Goal: Task Accomplishment & Management: Manage account settings

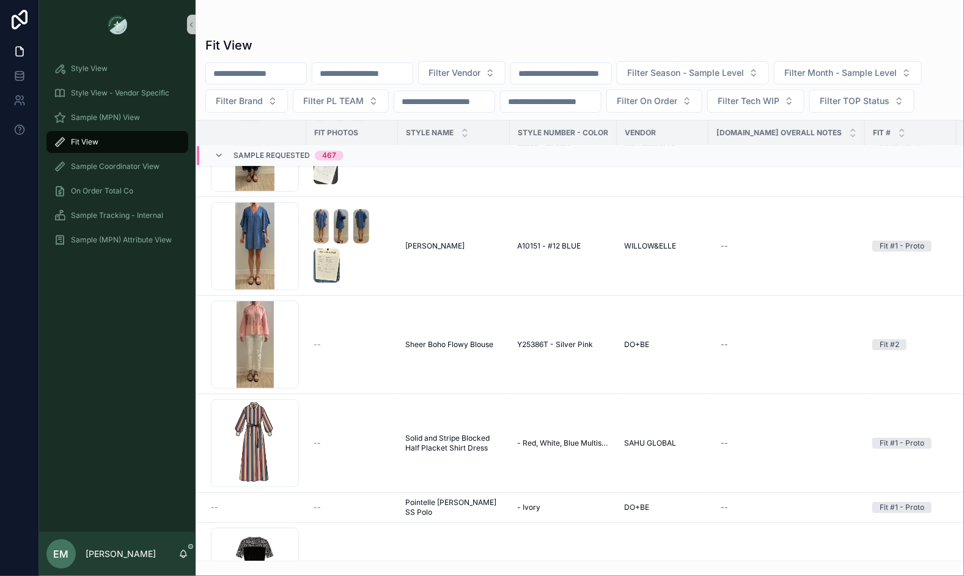
scroll to position [1546, 0]
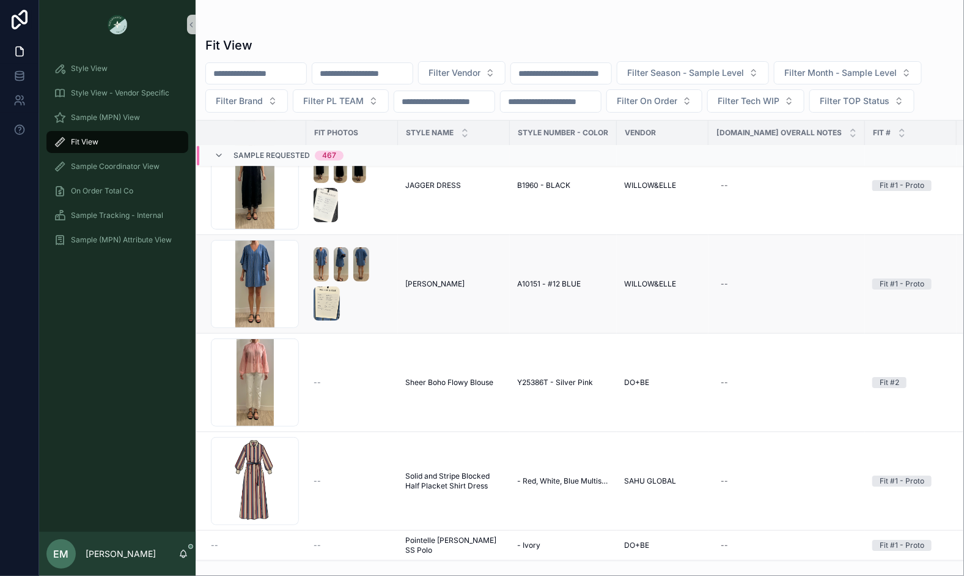
click at [553, 279] on span "A10151 - #12 BLUE" at bounding box center [549, 284] width 64 height 10
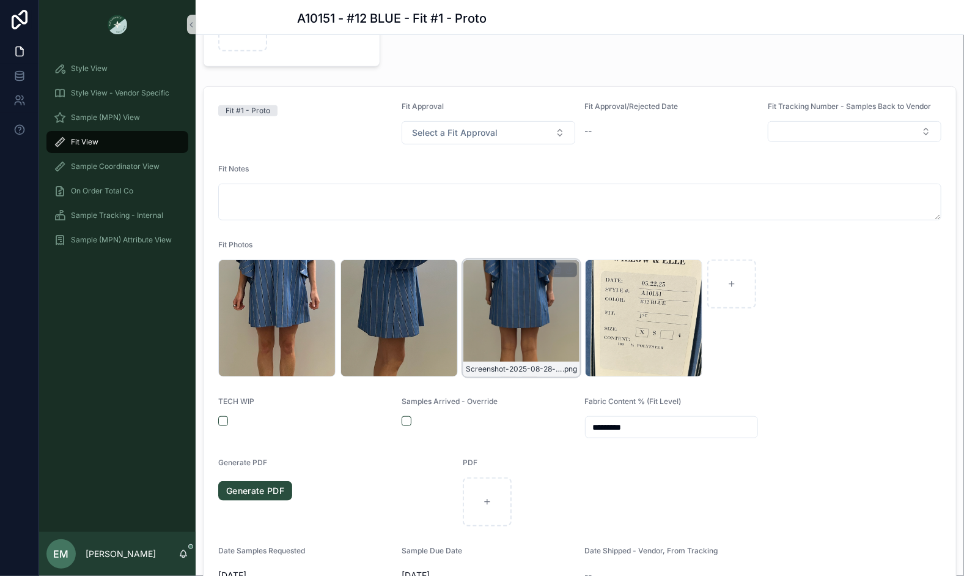
scroll to position [199, 0]
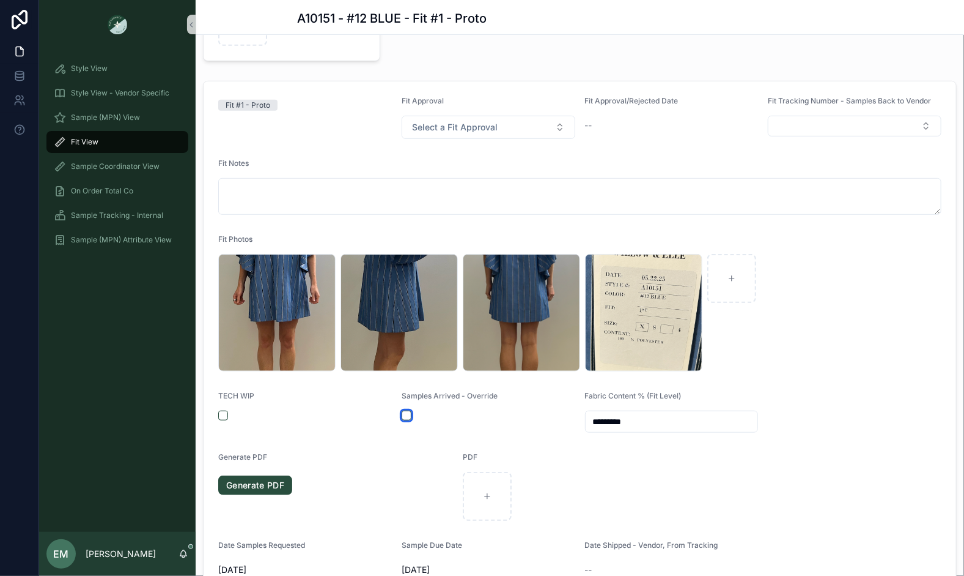
click at [410, 416] on button "scrollable content" at bounding box center [407, 415] width 10 height 10
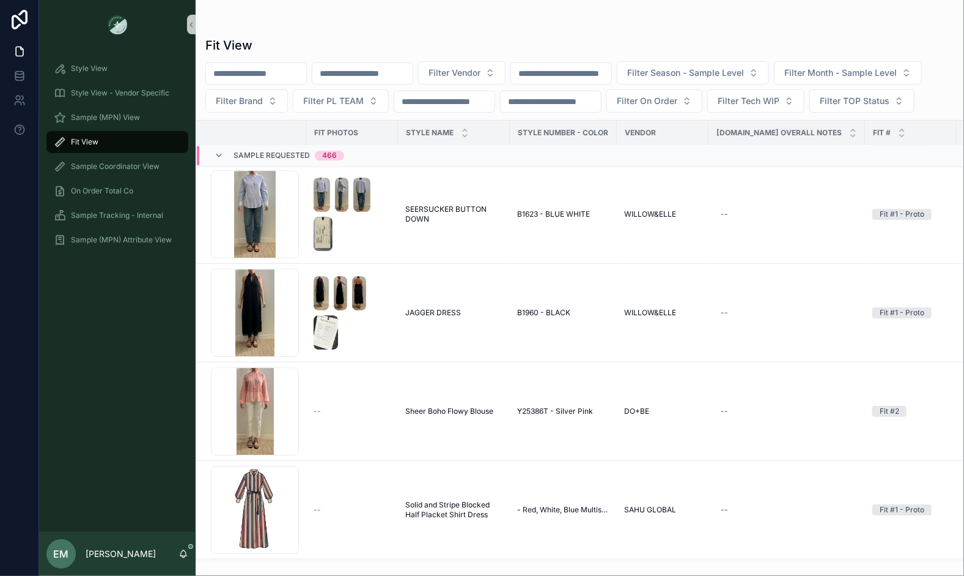
scroll to position [1401, 0]
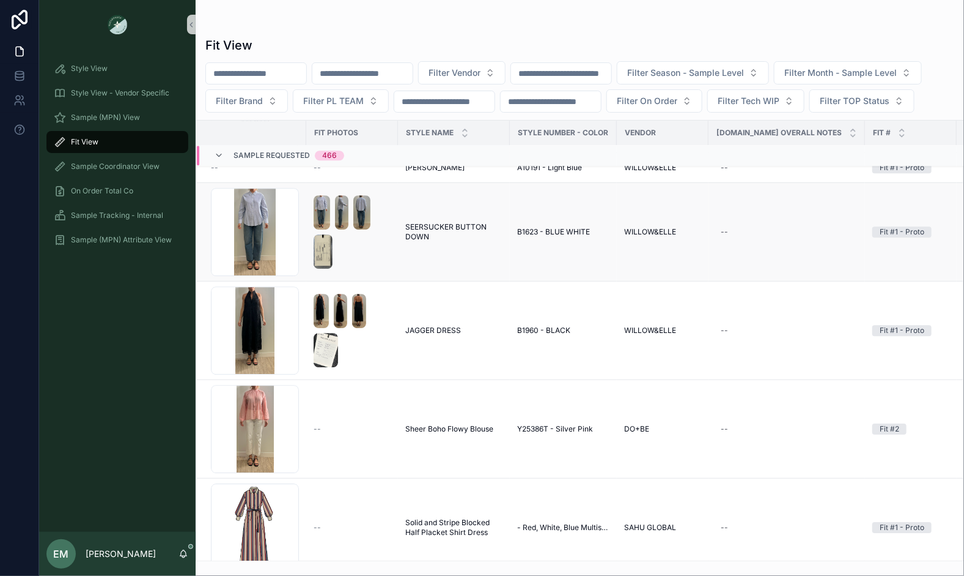
click at [443, 222] on span "SEERSUCKER BUTTON DOWN" at bounding box center [453, 232] width 97 height 20
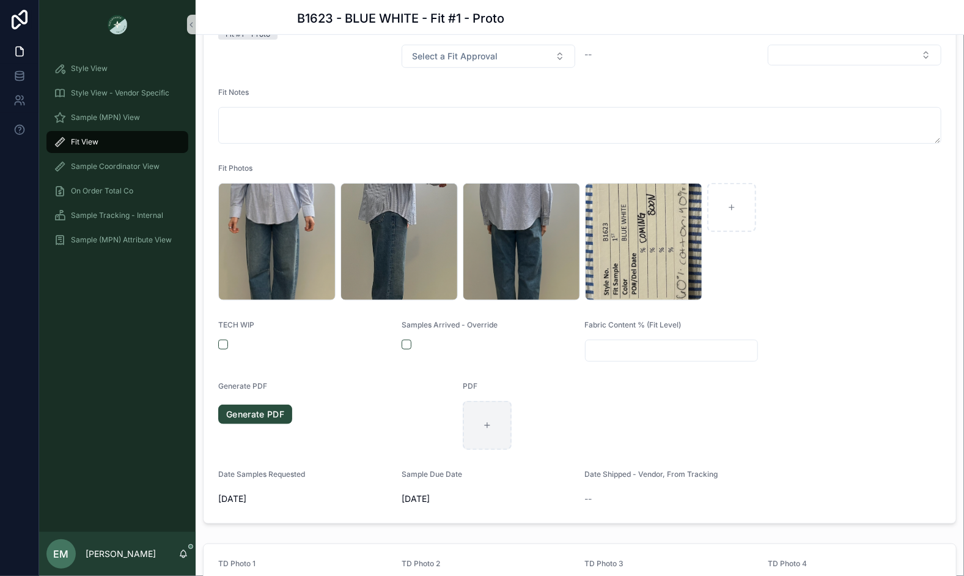
scroll to position [320, 0]
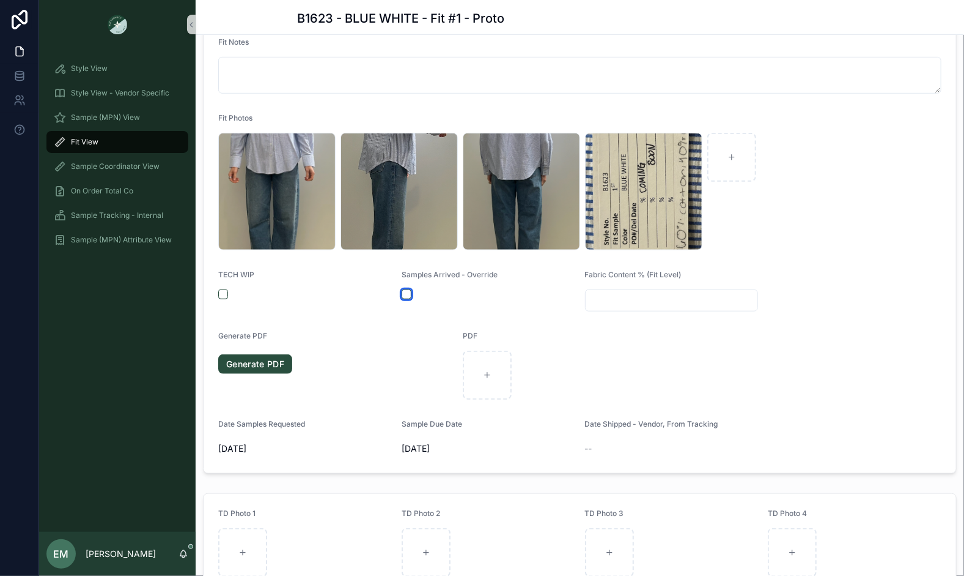
click at [408, 295] on button "scrollable content" at bounding box center [407, 294] width 10 height 10
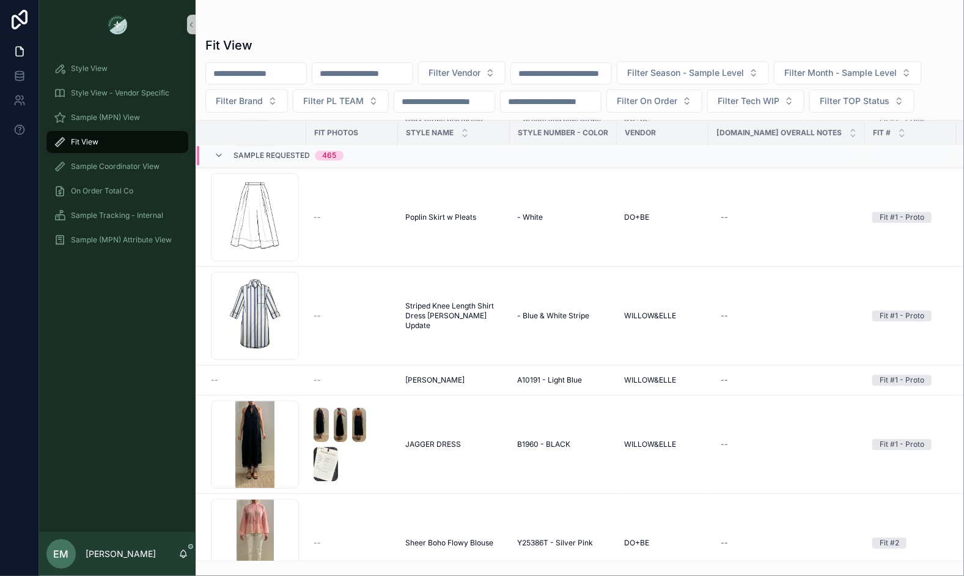
scroll to position [1331, 0]
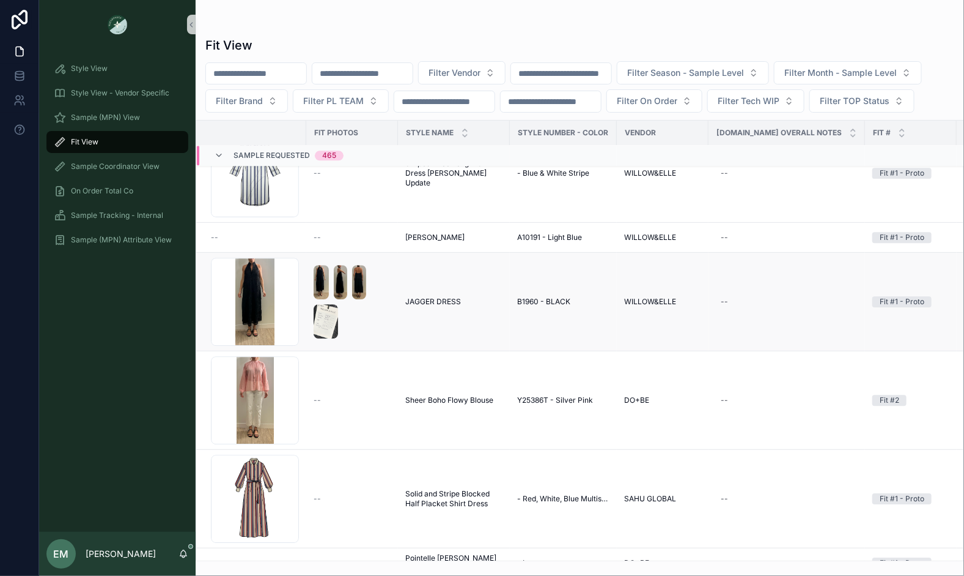
click at [450, 297] on span "JAGGER DRESS" at bounding box center [433, 302] width 56 height 10
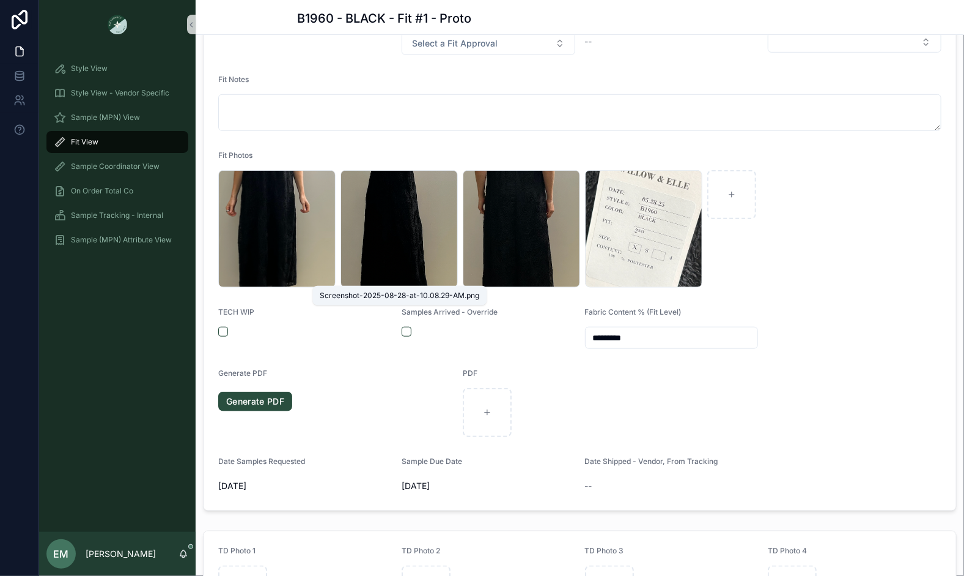
scroll to position [282, 0]
click at [404, 324] on div "Samples Arrived - Override" at bounding box center [489, 329] width 174 height 42
click at [404, 330] on button "scrollable content" at bounding box center [407, 332] width 10 height 10
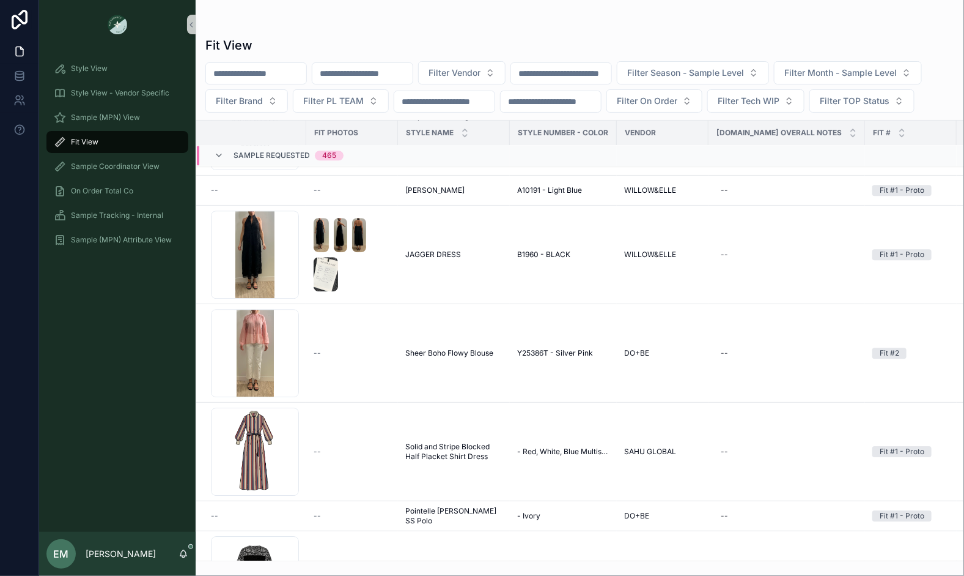
scroll to position [1377, 0]
click at [445, 262] on td "JAGGER DRESS JAGGER DRESS" at bounding box center [454, 256] width 112 height 98
click at [442, 251] on span "JAGGER DRESS" at bounding box center [433, 256] width 56 height 10
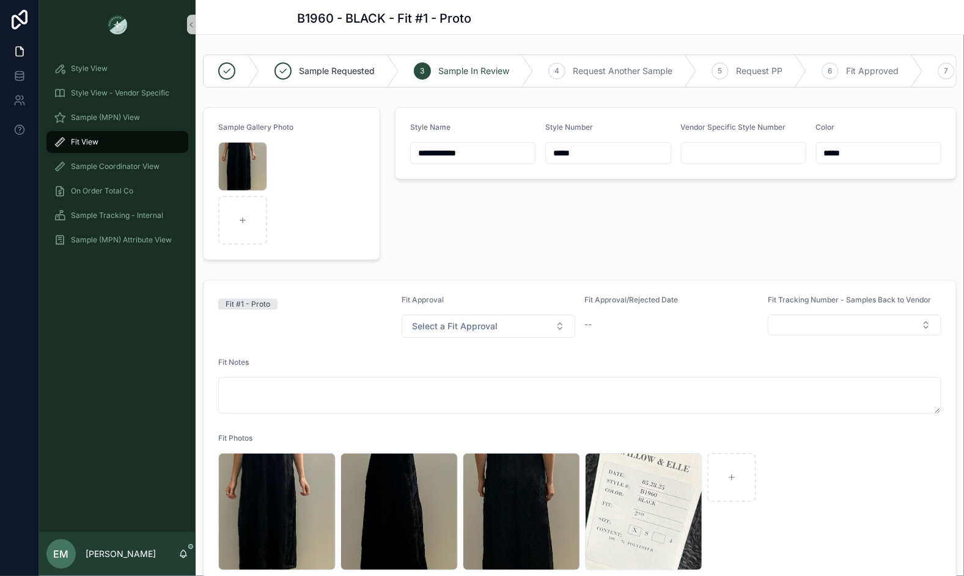
click at [432, 202] on div "**********" at bounding box center [676, 183] width 577 height 163
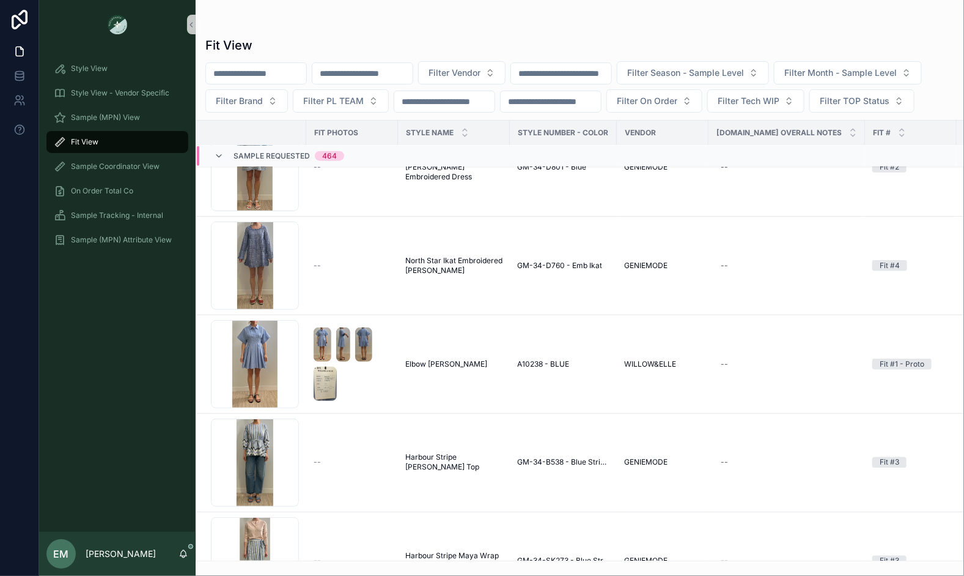
scroll to position [10255, 0]
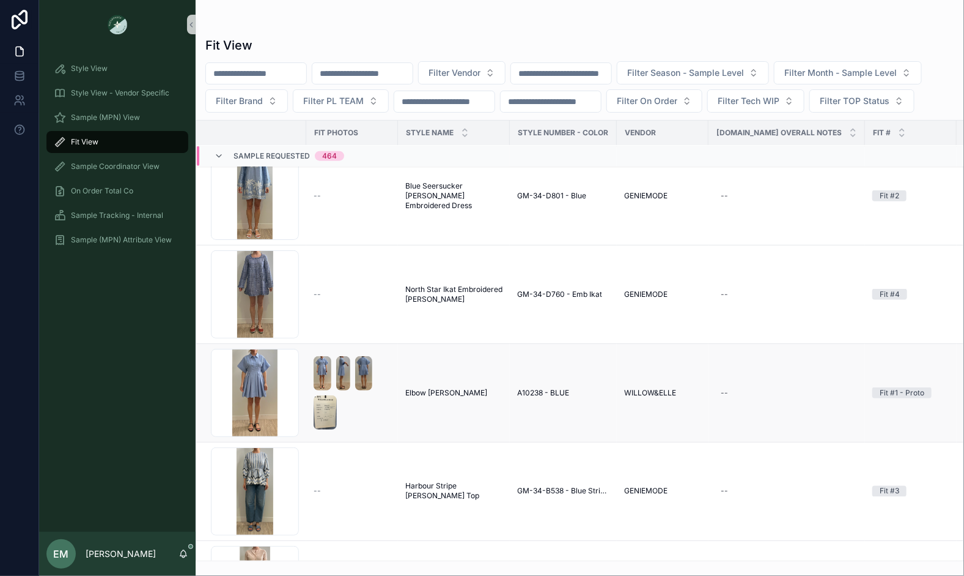
click at [468, 388] on span "Elbow Sleeve Delaney" at bounding box center [446, 393] width 82 height 10
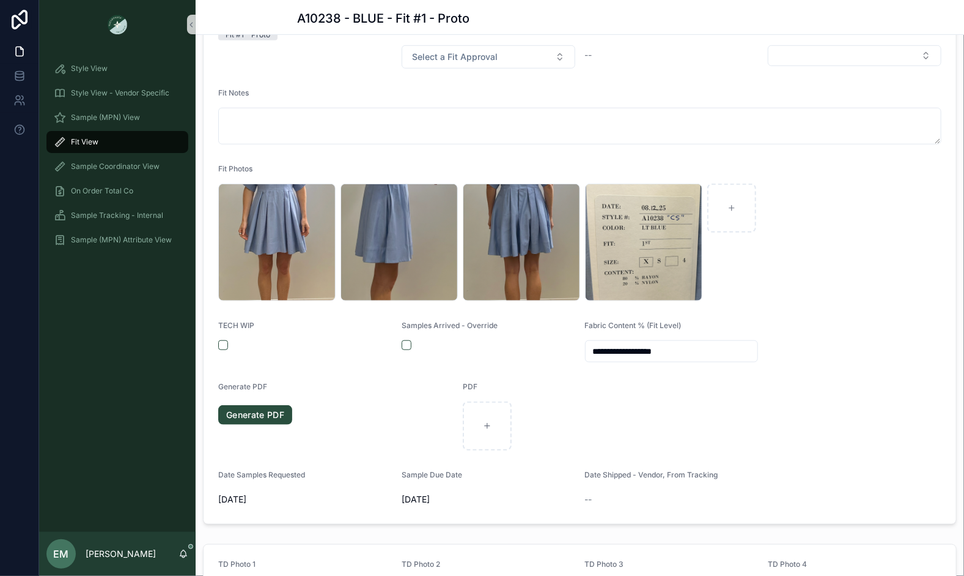
scroll to position [281, 0]
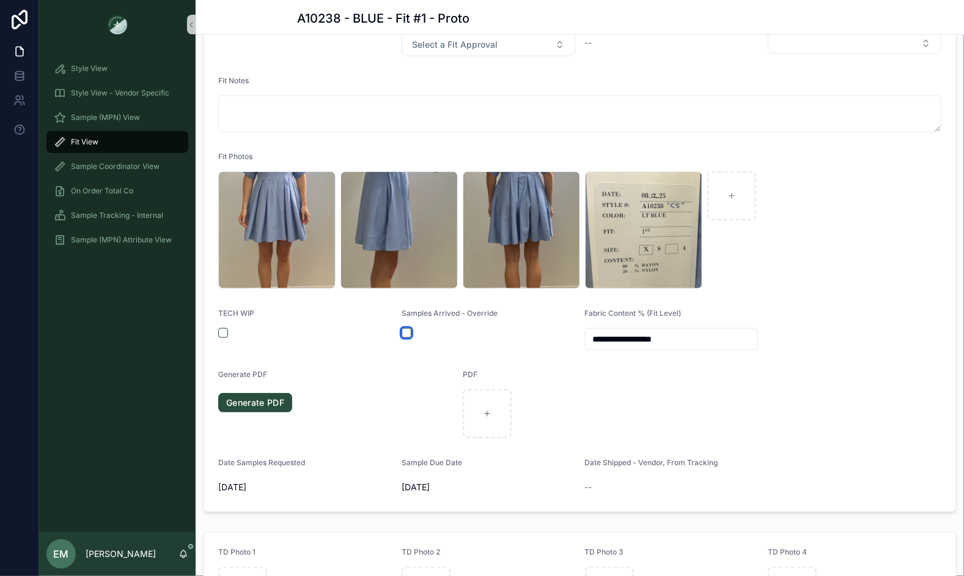
click at [407, 331] on button "scrollable content" at bounding box center [407, 333] width 10 height 10
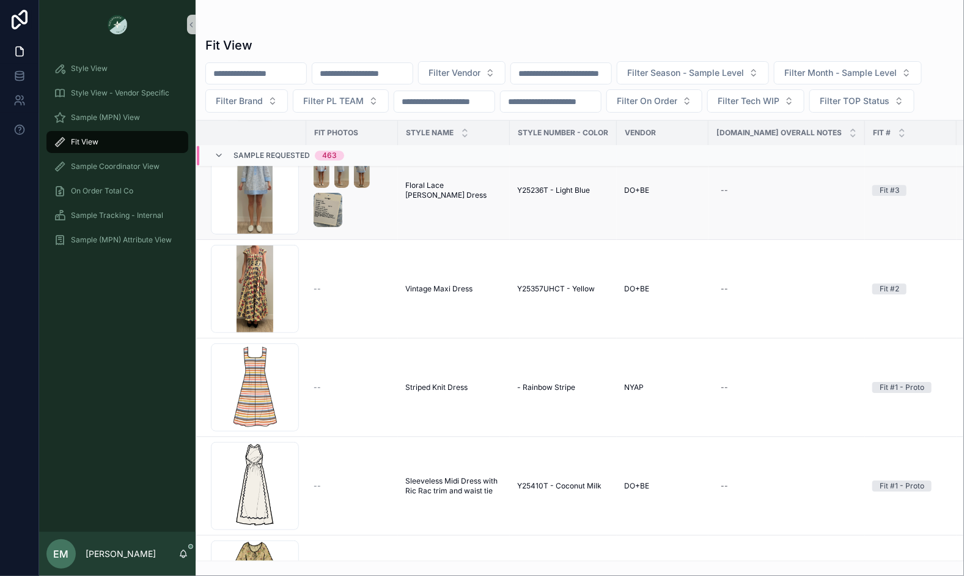
scroll to position [16877, 0]
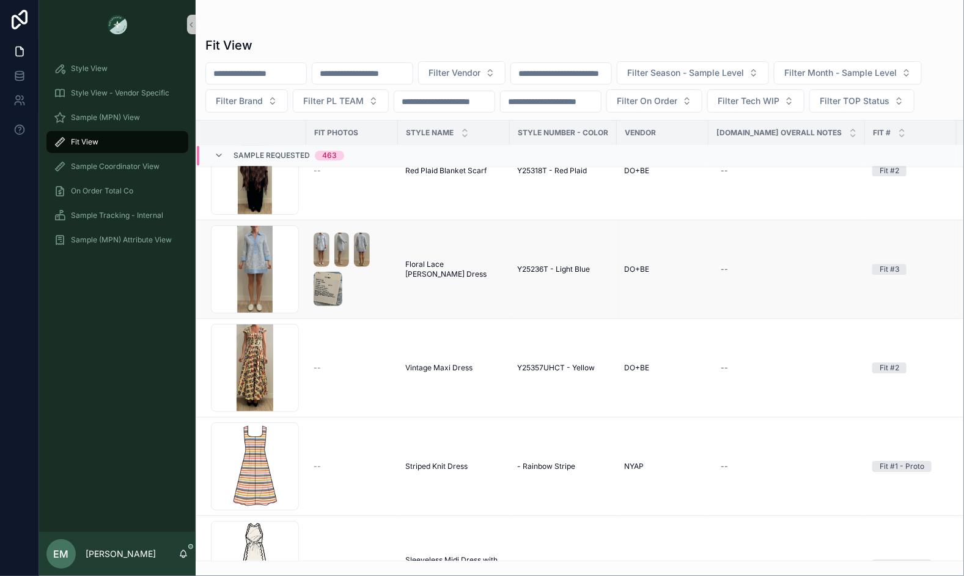
click at [443, 268] on span "Floral Lace Collier Dress" at bounding box center [453, 269] width 97 height 20
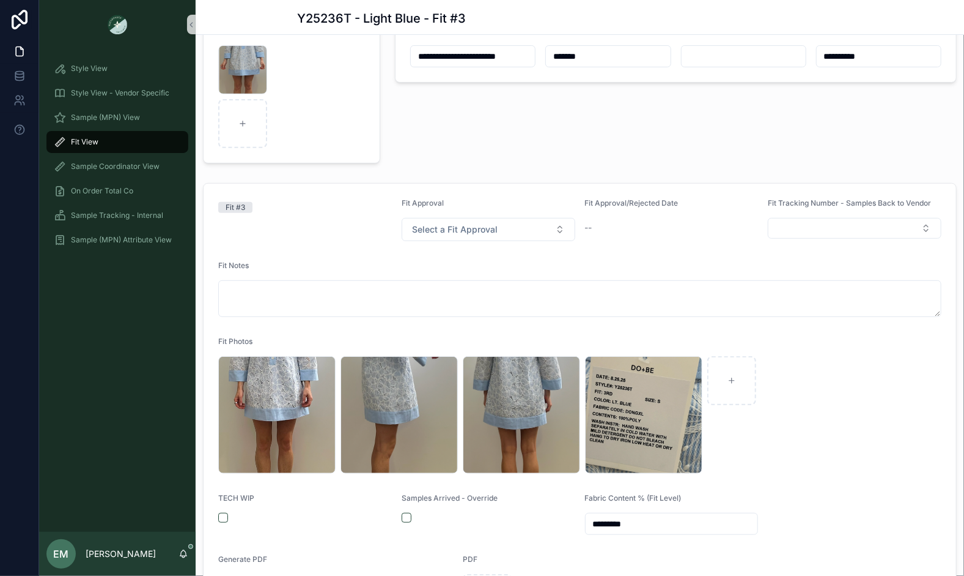
scroll to position [136, 0]
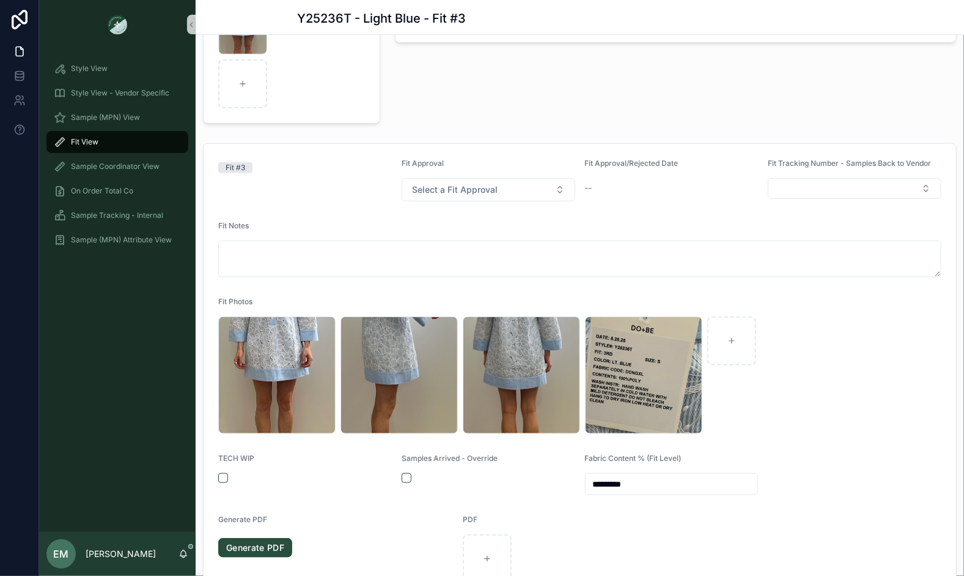
click at [412, 478] on div "scrollable content" at bounding box center [489, 478] width 174 height 10
click at [405, 474] on button "scrollable content" at bounding box center [407, 478] width 10 height 10
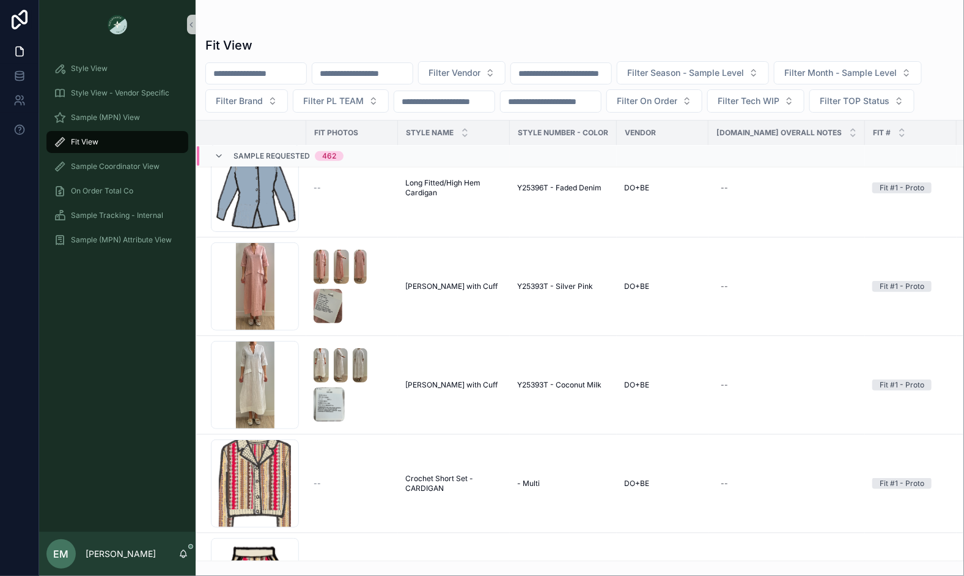
scroll to position [17738, 0]
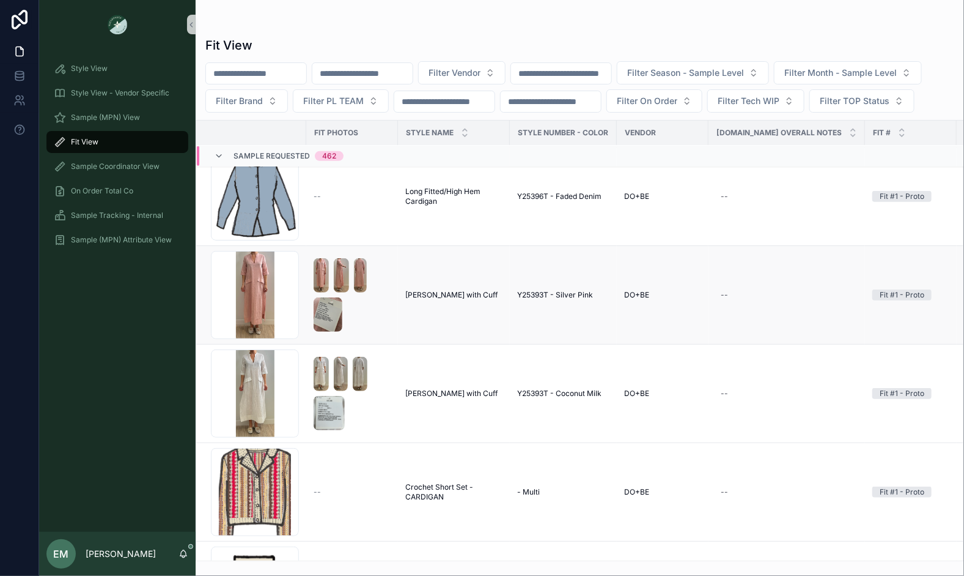
click at [458, 290] on span "Carolina Caftan with Cuff" at bounding box center [451, 295] width 92 height 10
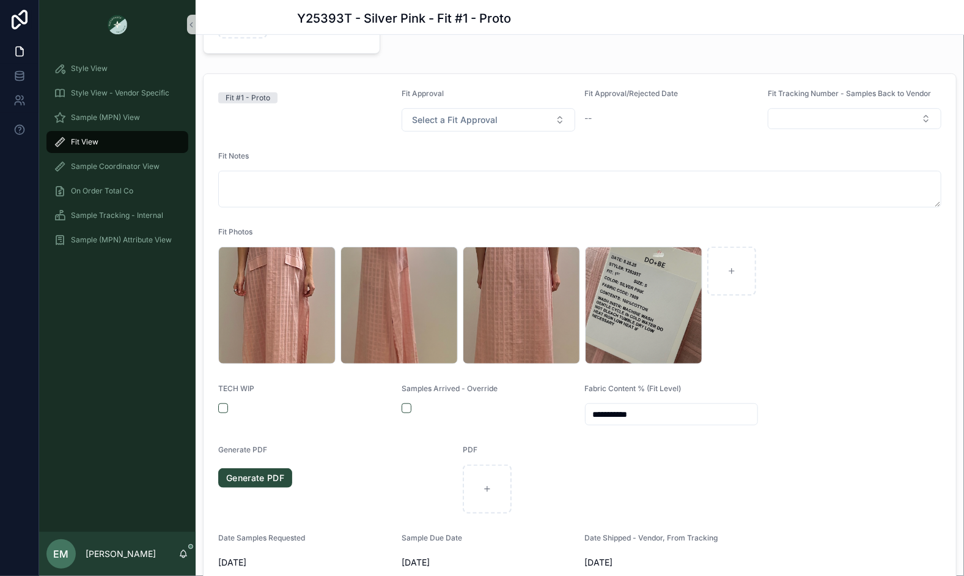
scroll to position [270, 0]
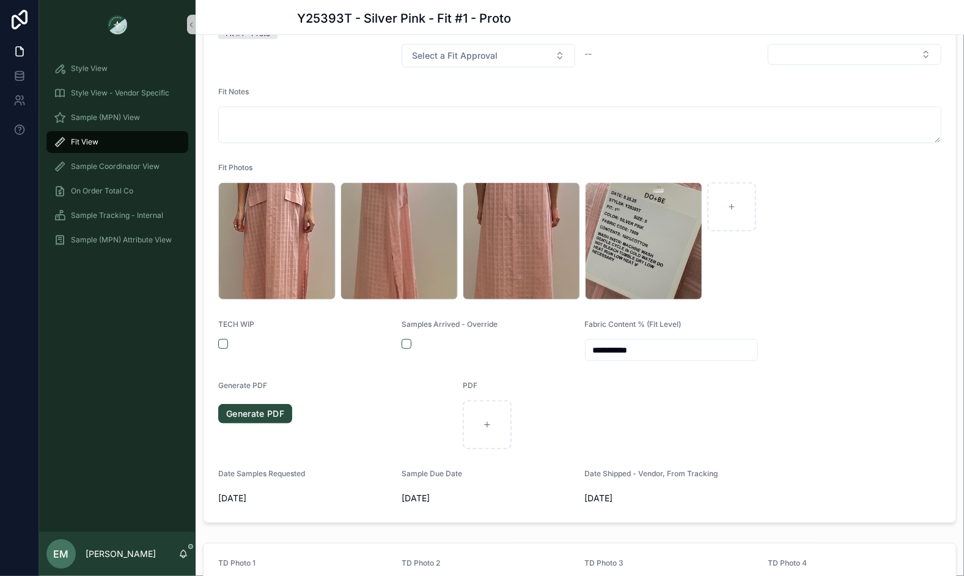
click at [412, 340] on div "scrollable content" at bounding box center [489, 344] width 174 height 10
click at [407, 340] on button "scrollable content" at bounding box center [407, 344] width 10 height 10
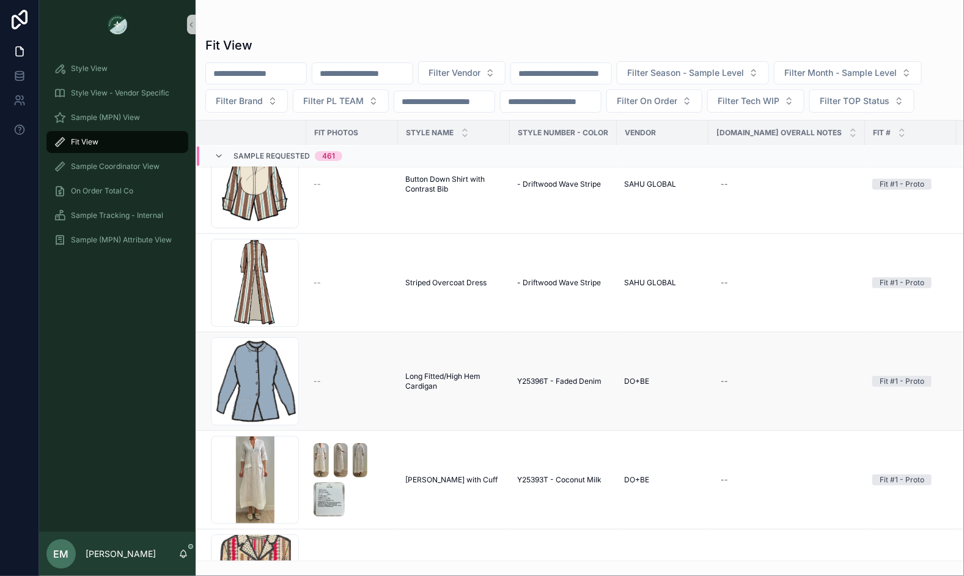
scroll to position [17558, 0]
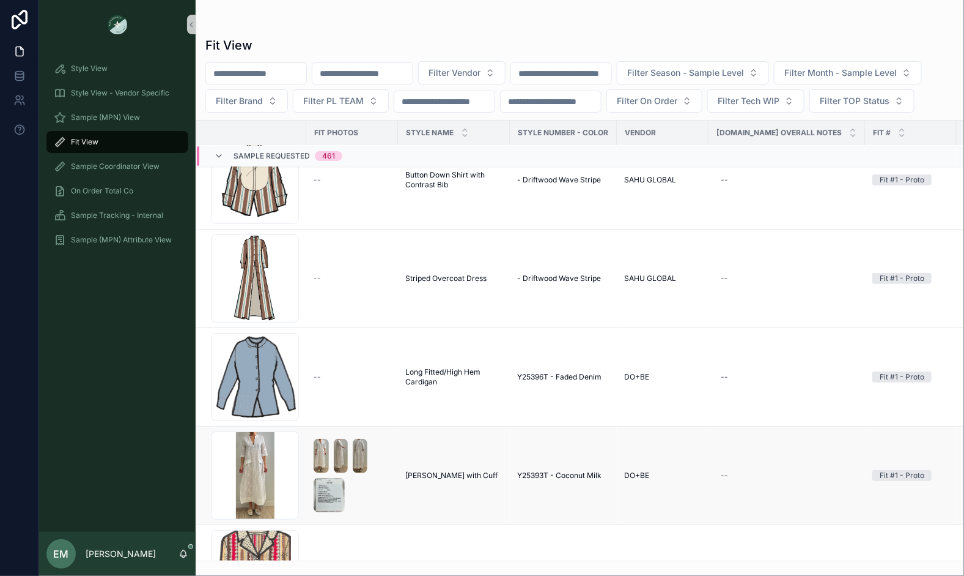
click at [451, 470] on span "Carolina Caftan with Cuff" at bounding box center [451, 475] width 92 height 10
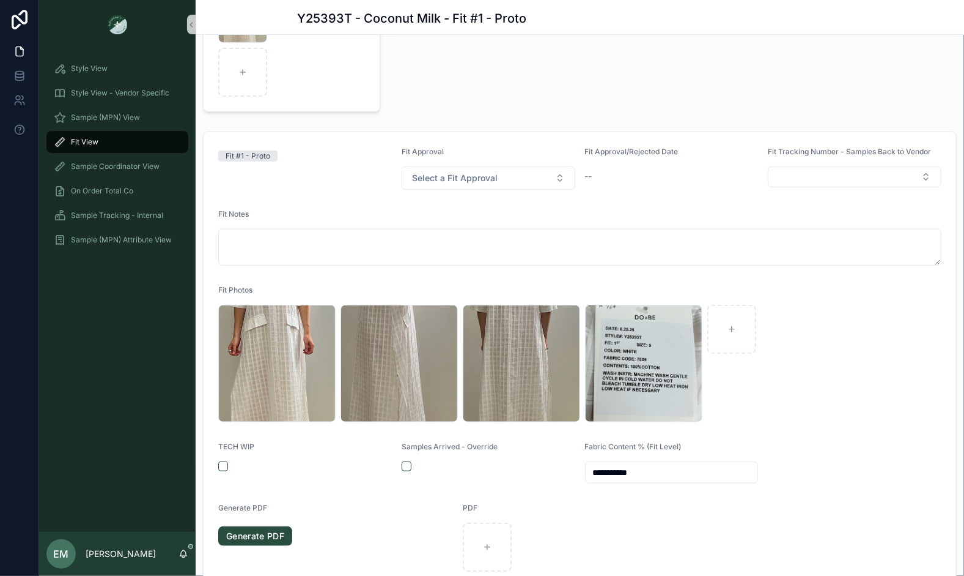
scroll to position [214, 0]
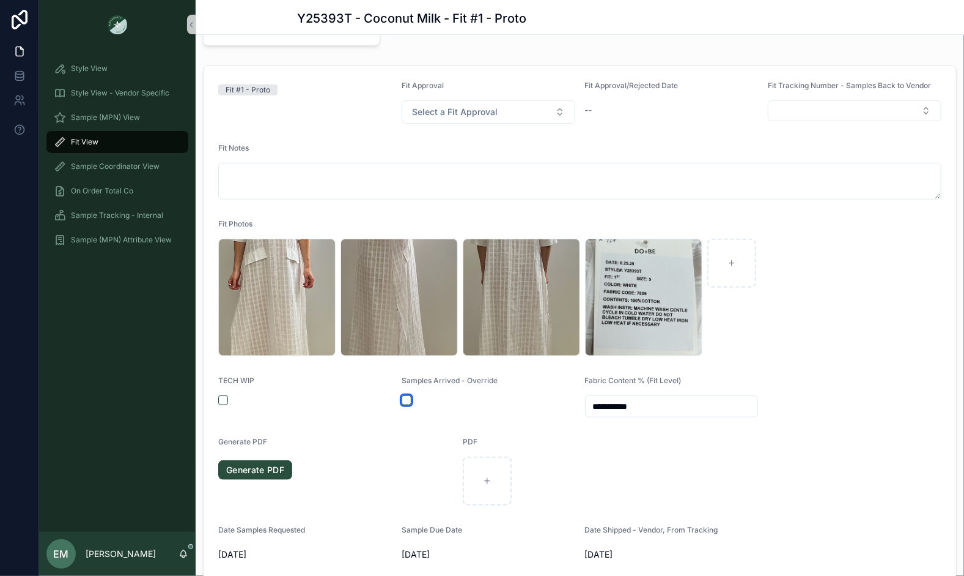
click at [404, 395] on button "scrollable content" at bounding box center [407, 400] width 10 height 10
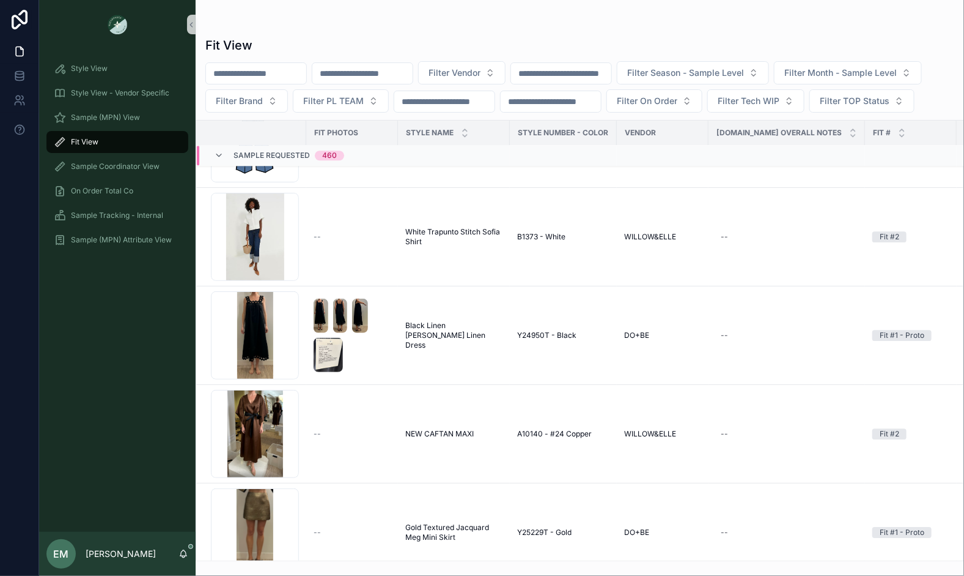
scroll to position [26449, 0]
click at [448, 329] on span "Black Linen Ellis Linen Dress" at bounding box center [453, 335] width 97 height 29
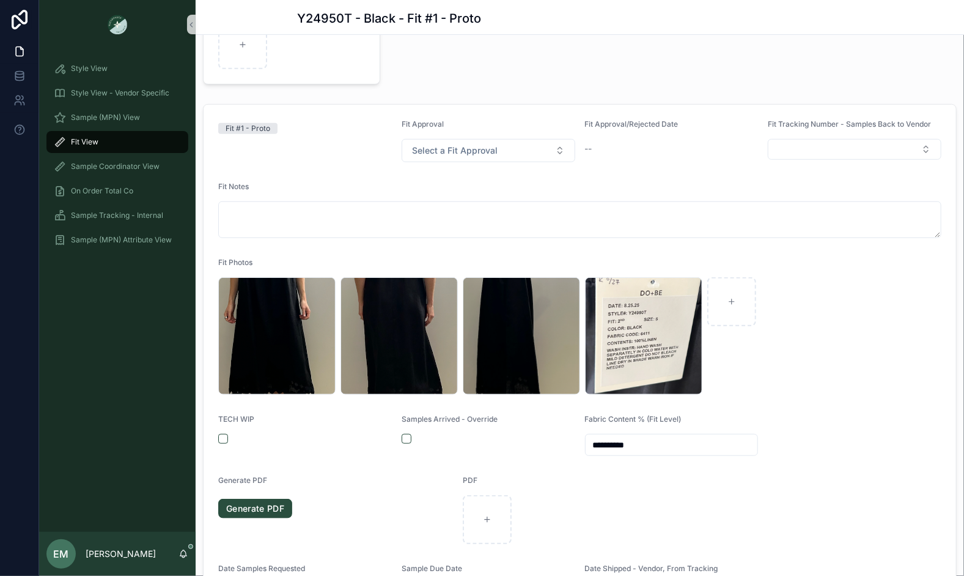
scroll to position [225, 0]
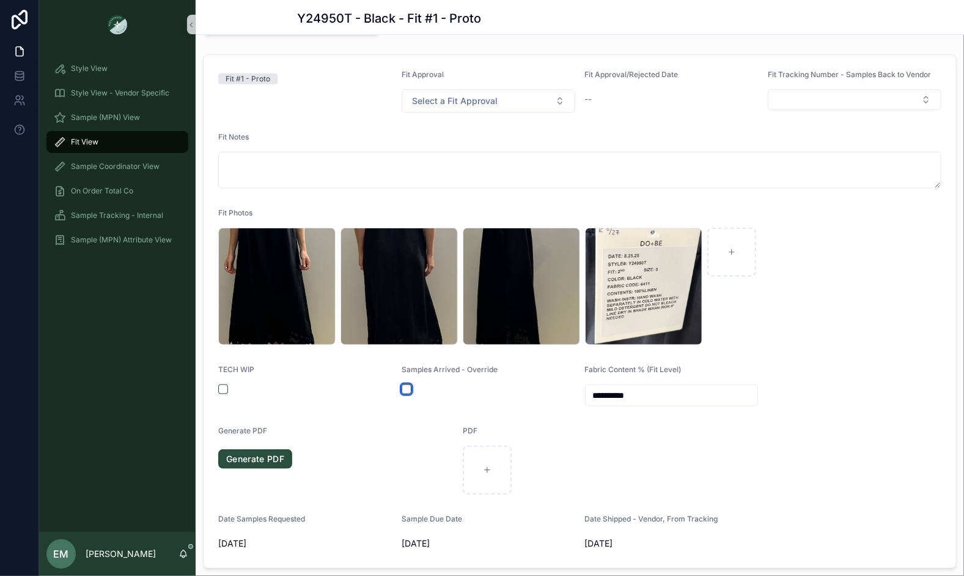
click at [407, 387] on button "scrollable content" at bounding box center [407, 389] width 10 height 10
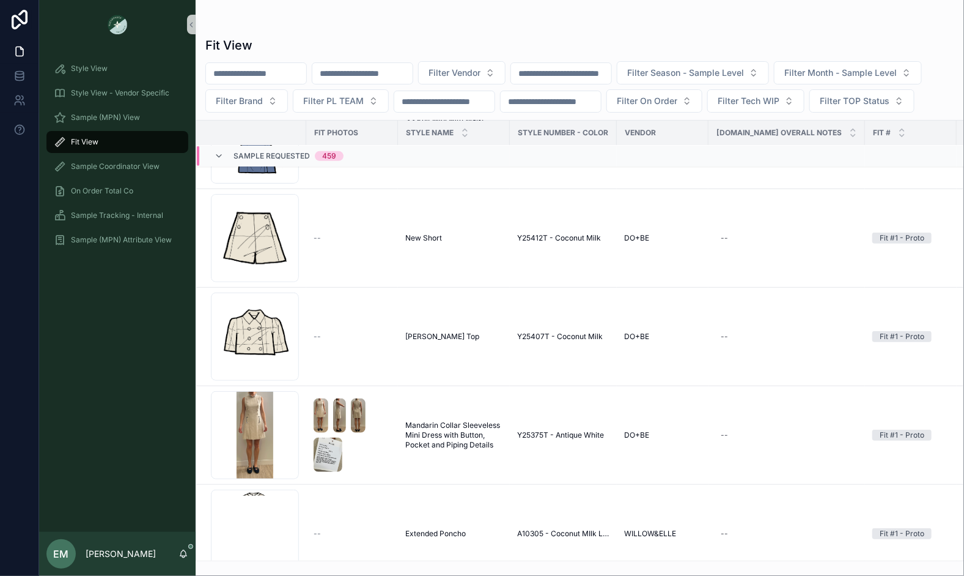
scroll to position [31176, 0]
click at [441, 421] on span "Mandarin Collar Sleeveless Mini Dress with Button, Pocket and Piping Details" at bounding box center [453, 433] width 97 height 29
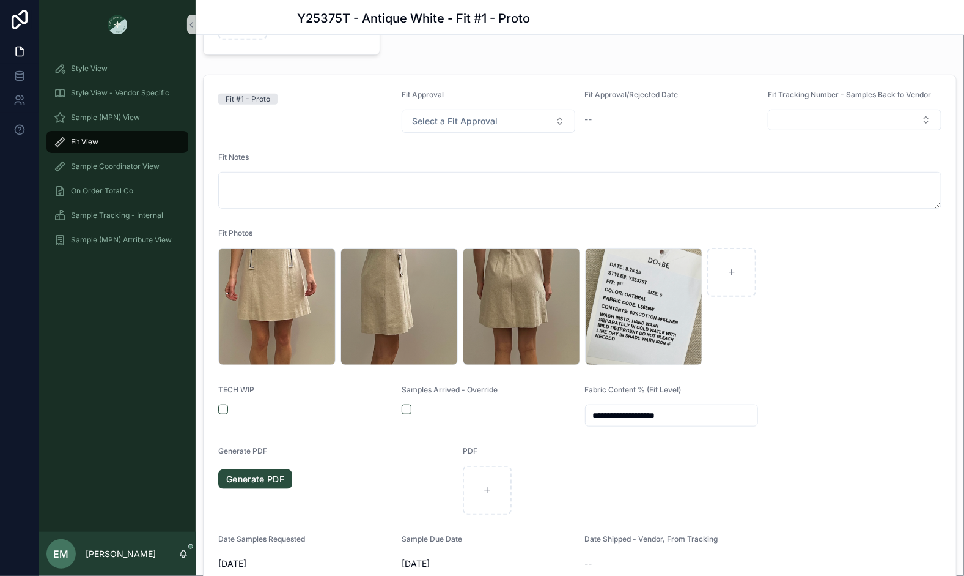
scroll to position [205, 0]
click at [405, 401] on div "Samples Arrived - Override" at bounding box center [489, 406] width 174 height 42
click at [405, 404] on button "scrollable content" at bounding box center [407, 409] width 10 height 10
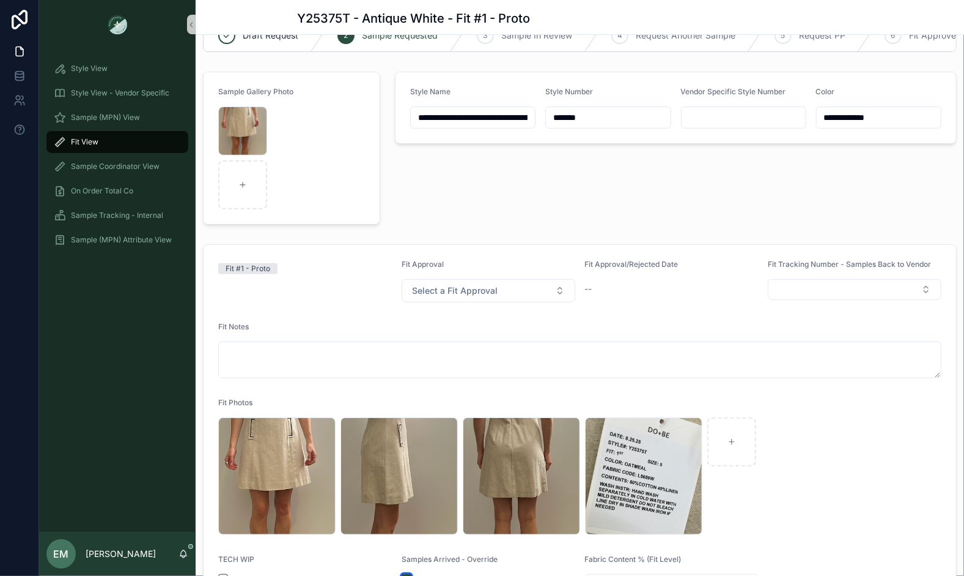
scroll to position [0, 0]
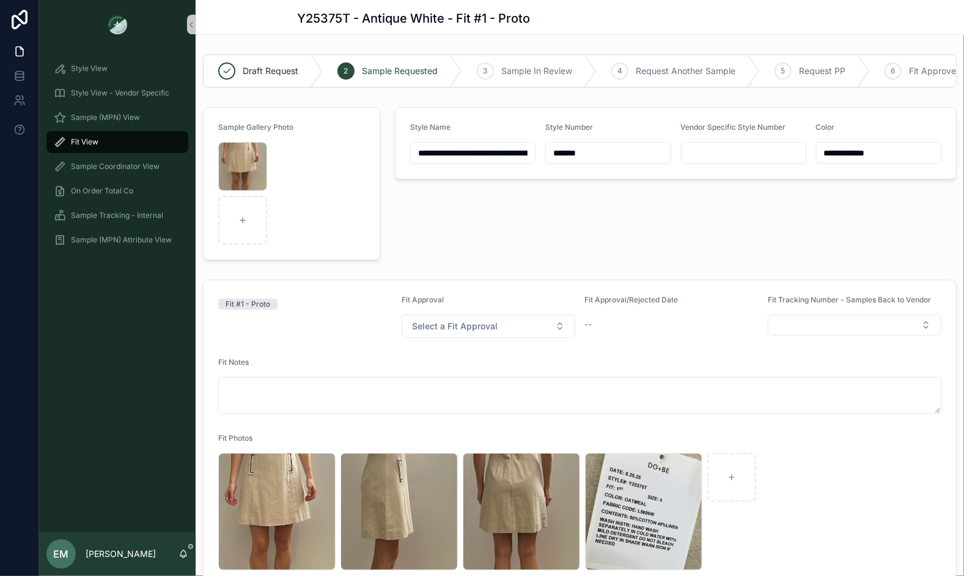
click at [448, 213] on div "**********" at bounding box center [676, 183] width 577 height 163
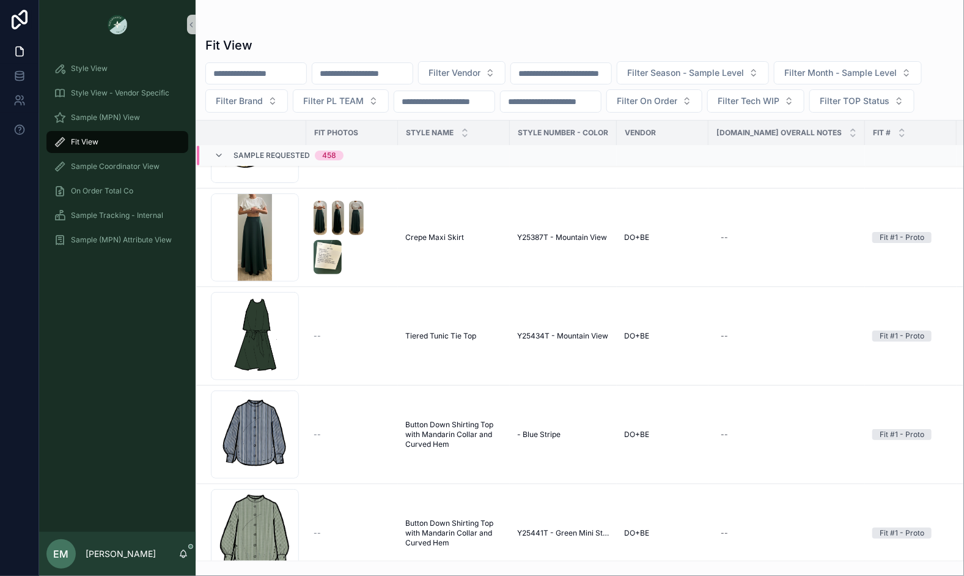
scroll to position [42383, 0]
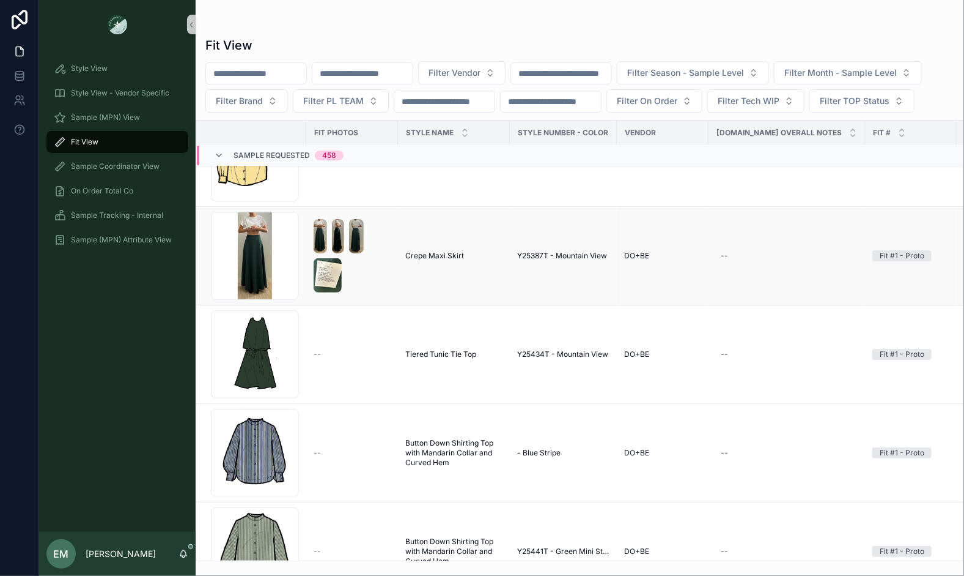
click at [433, 254] on span "Crepe Maxi Skirt" at bounding box center [434, 256] width 59 height 10
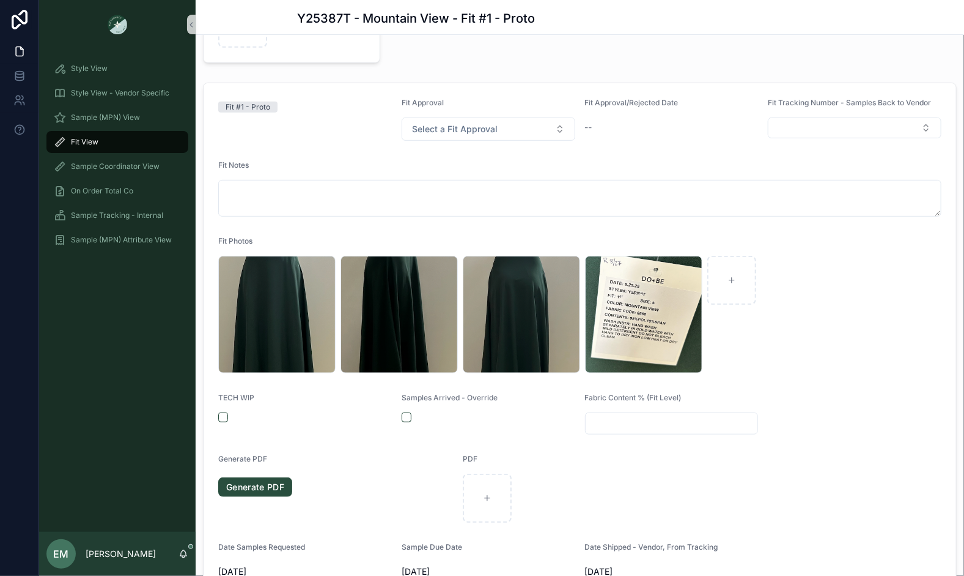
scroll to position [197, 0]
click at [404, 416] on button "scrollable content" at bounding box center [407, 417] width 10 height 10
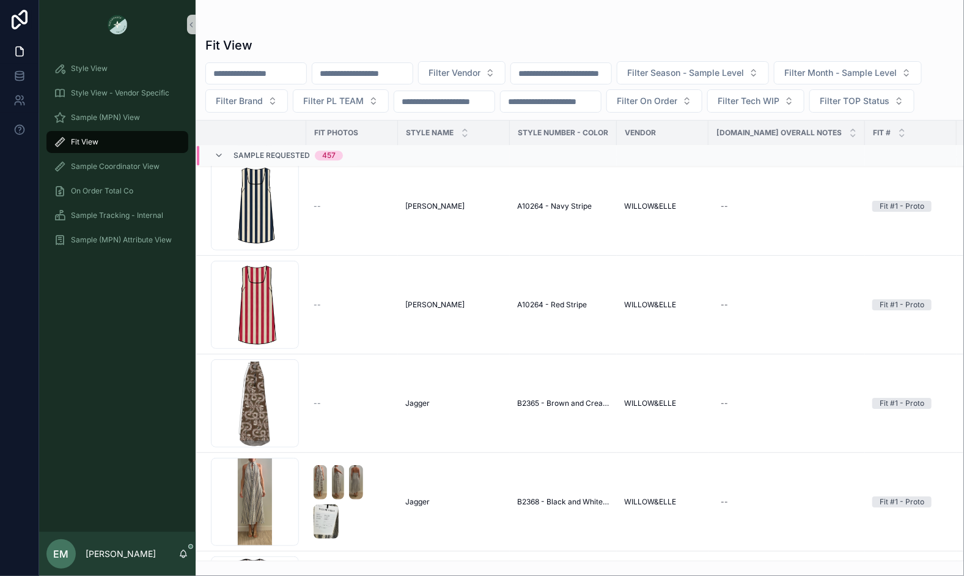
scroll to position [38301, 0]
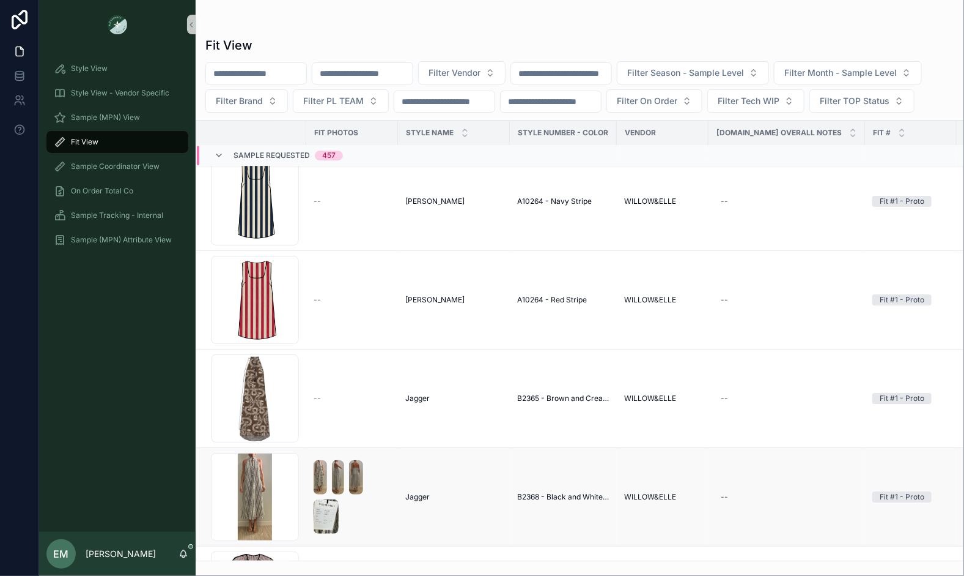
click at [523, 492] on span "B2368 - Black and White Eyelet" at bounding box center [563, 497] width 92 height 10
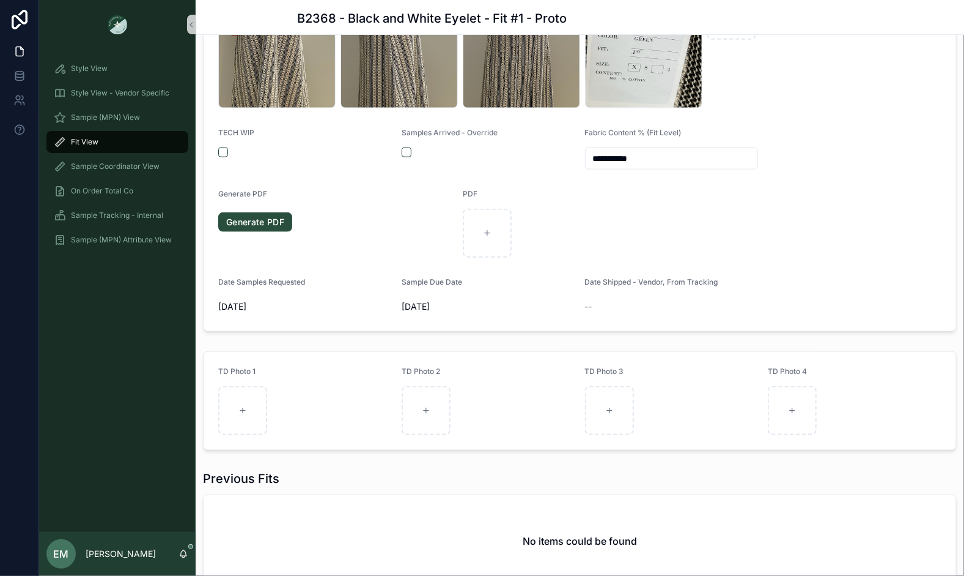
scroll to position [443, 0]
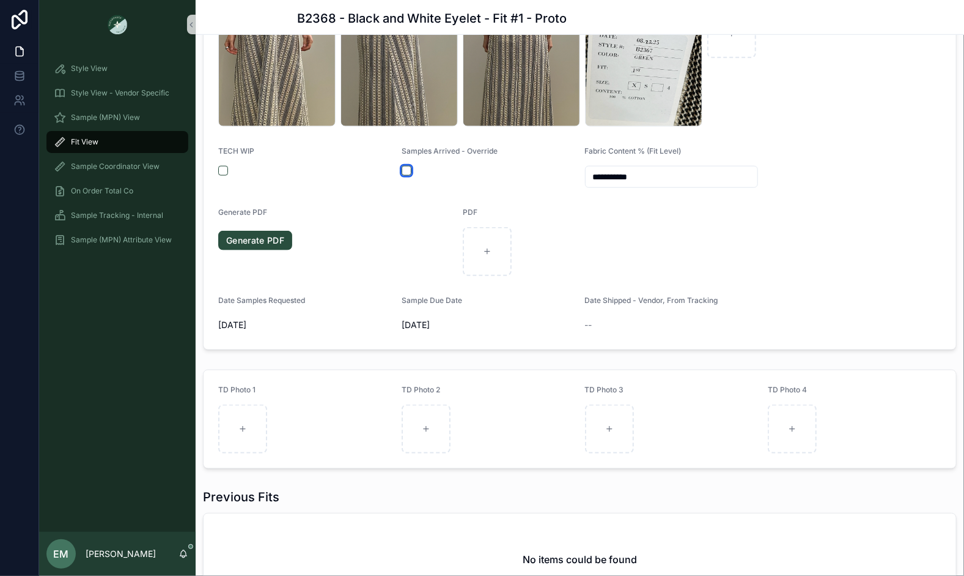
click at [406, 169] on button "scrollable content" at bounding box center [407, 171] width 10 height 10
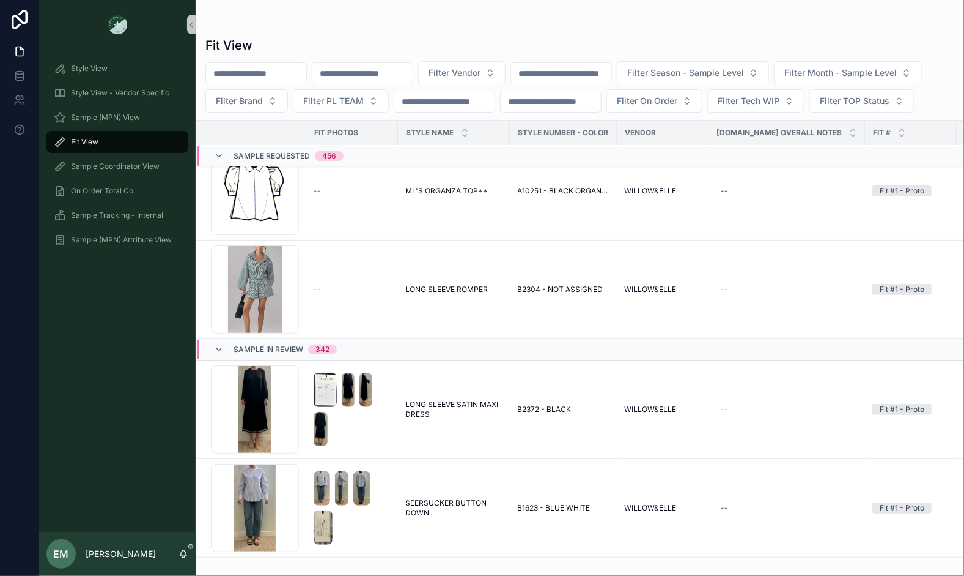
scroll to position [44546, 0]
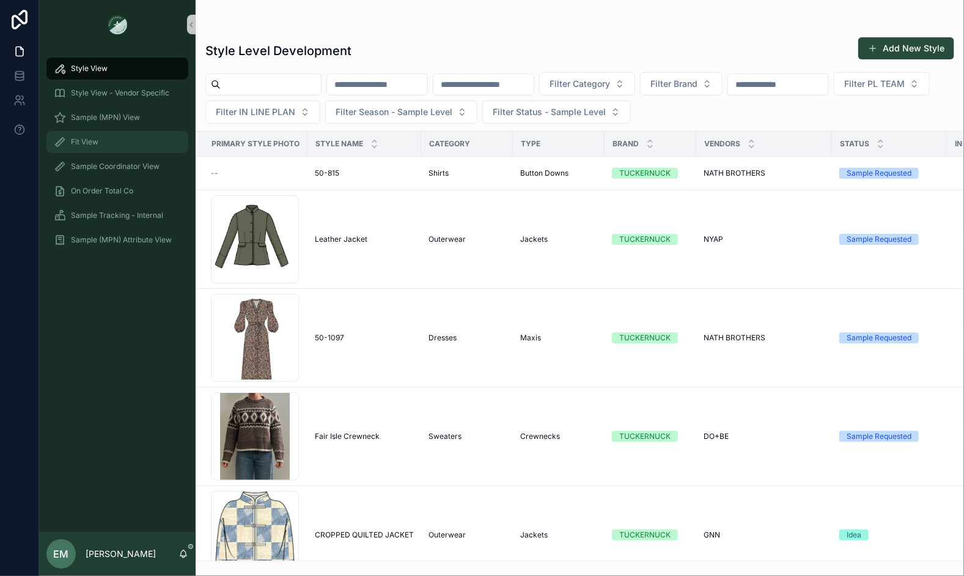
click at [117, 143] on div "Fit View" at bounding box center [117, 142] width 127 height 20
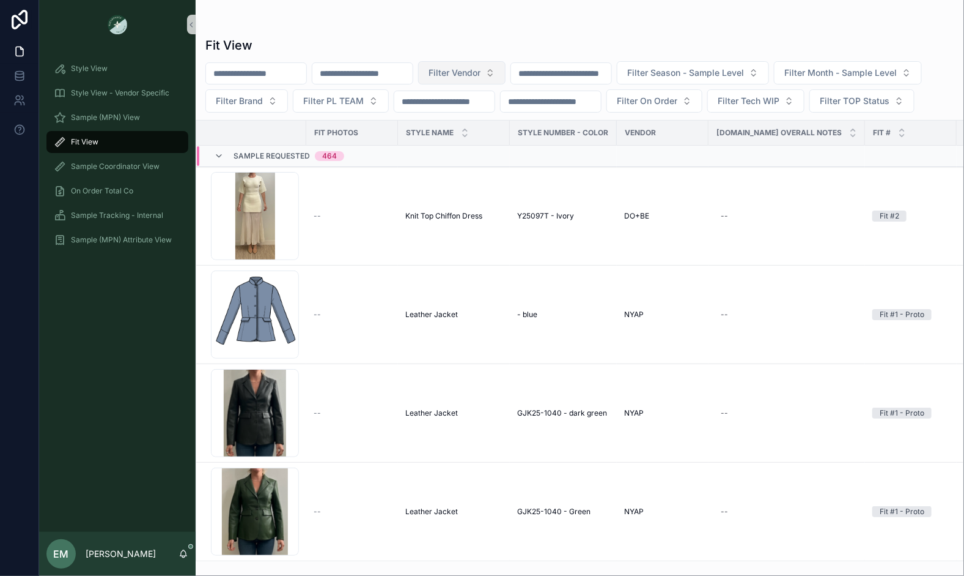
click at [481, 78] on span "Filter Vendor" at bounding box center [455, 73] width 52 height 12
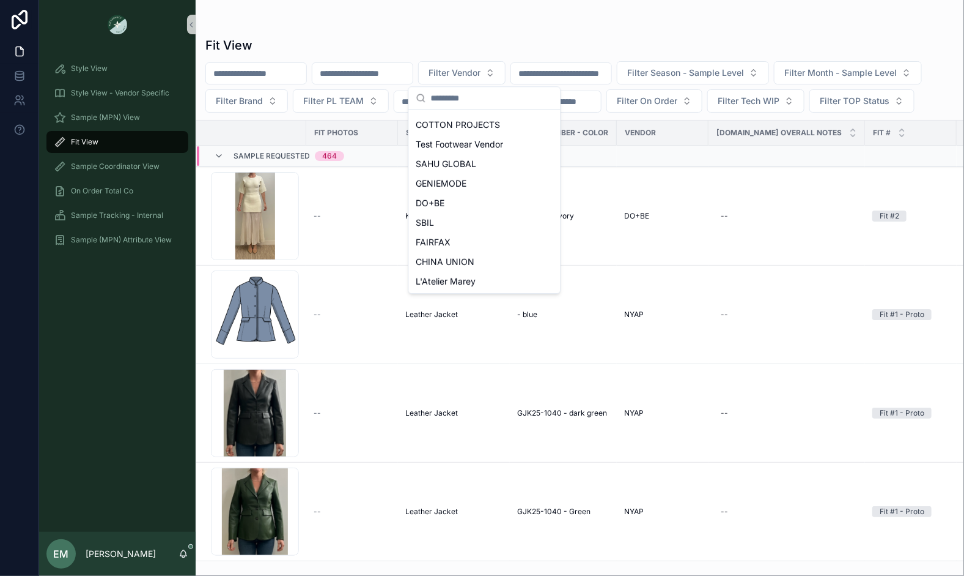
scroll to position [183, 0]
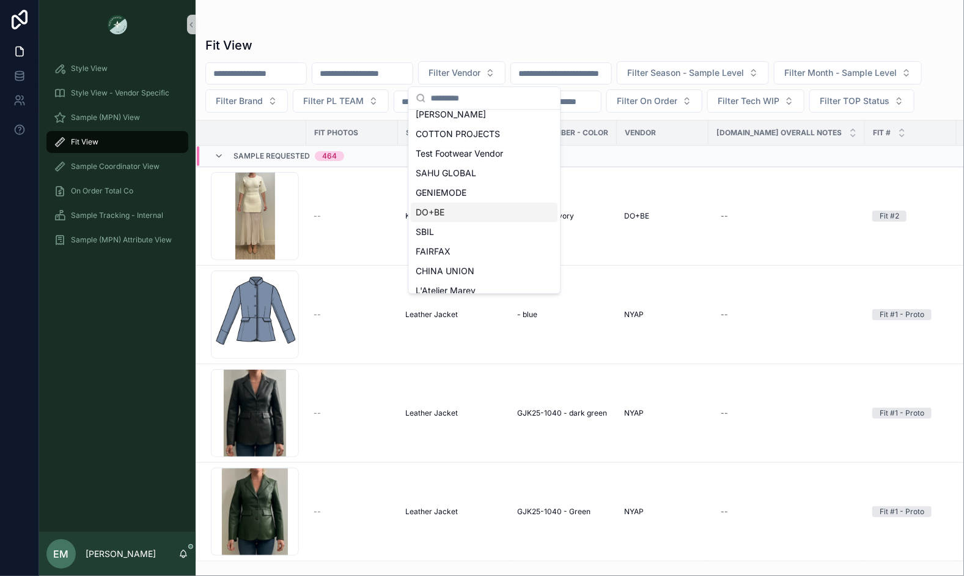
click at [466, 212] on div "DO+BE" at bounding box center [485, 212] width 147 height 20
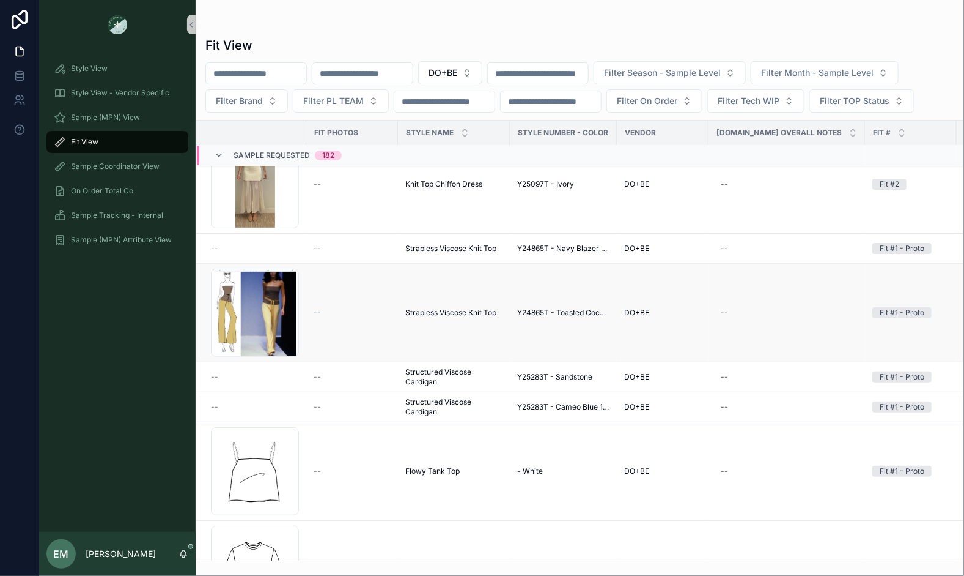
scroll to position [34, 0]
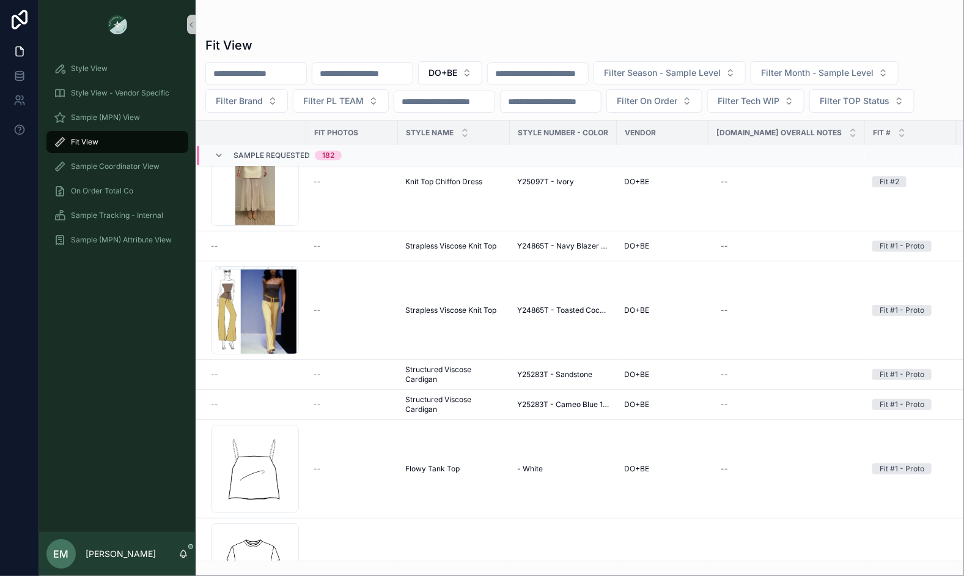
click at [388, 75] on input "scrollable content" at bounding box center [363, 73] width 100 height 17
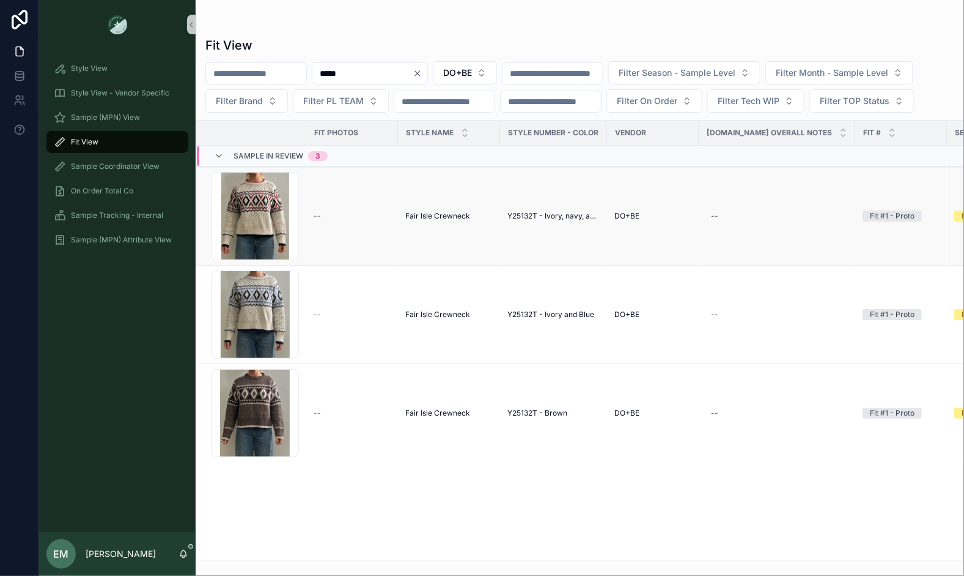
type input "*****"
click at [431, 215] on span "Fair Isle Crewneck" at bounding box center [437, 216] width 65 height 10
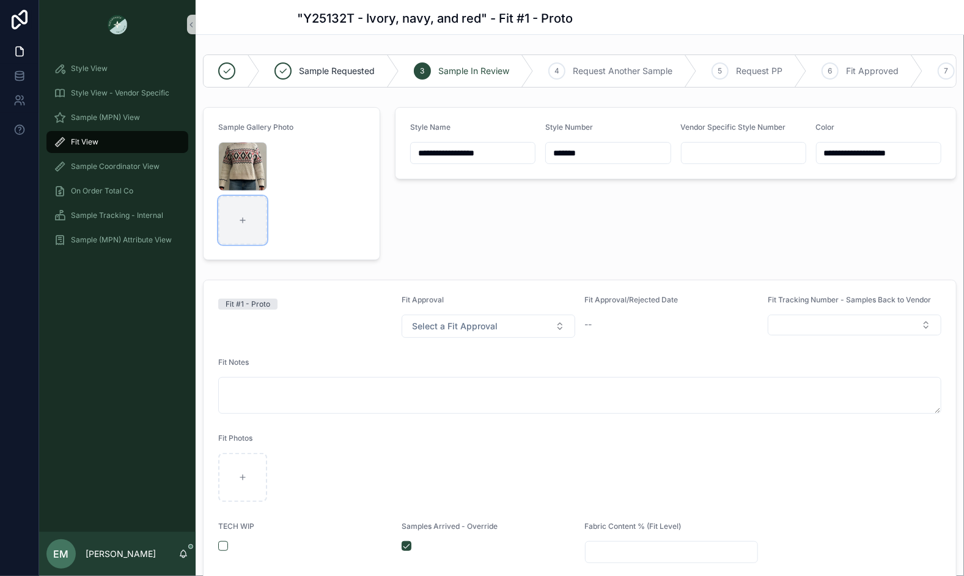
click at [246, 224] on div "scrollable content" at bounding box center [242, 220] width 49 height 49
type input "**********"
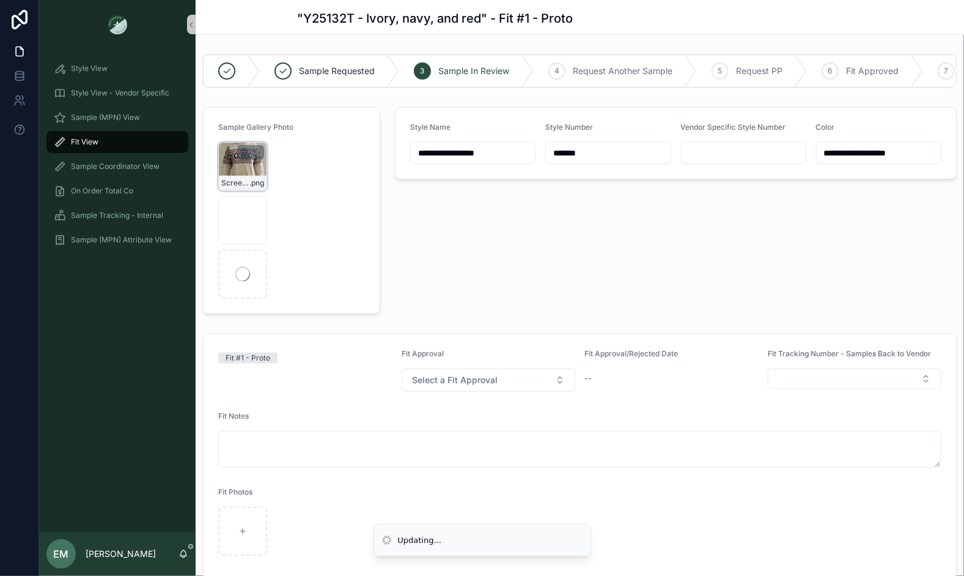
click at [245, 151] on icon "scrollable content" at bounding box center [245, 152] width 10 height 10
click at [268, 129] on icon "scrollable content" at bounding box center [270, 129] width 10 height 10
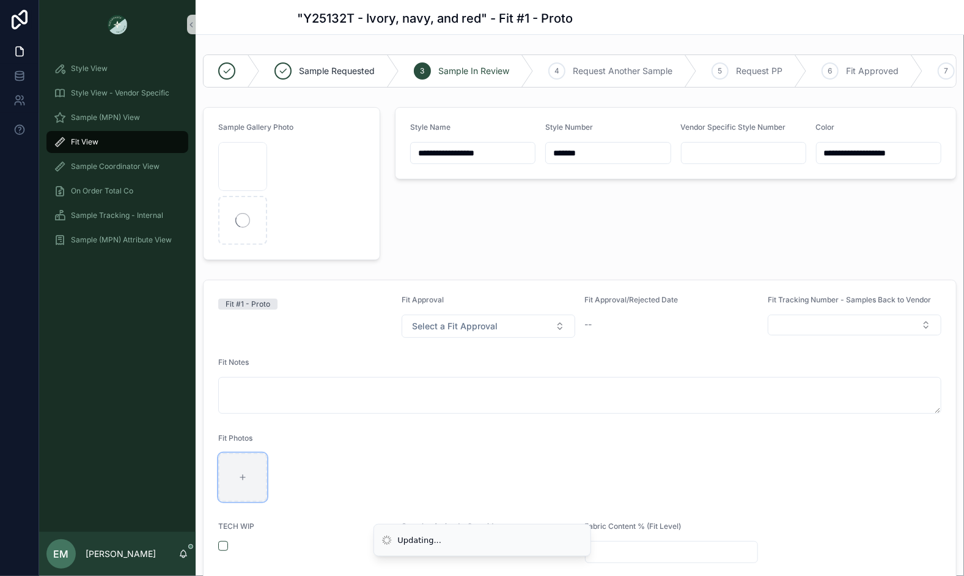
click at [254, 458] on div "scrollable content" at bounding box center [242, 477] width 49 height 49
type input "**********"
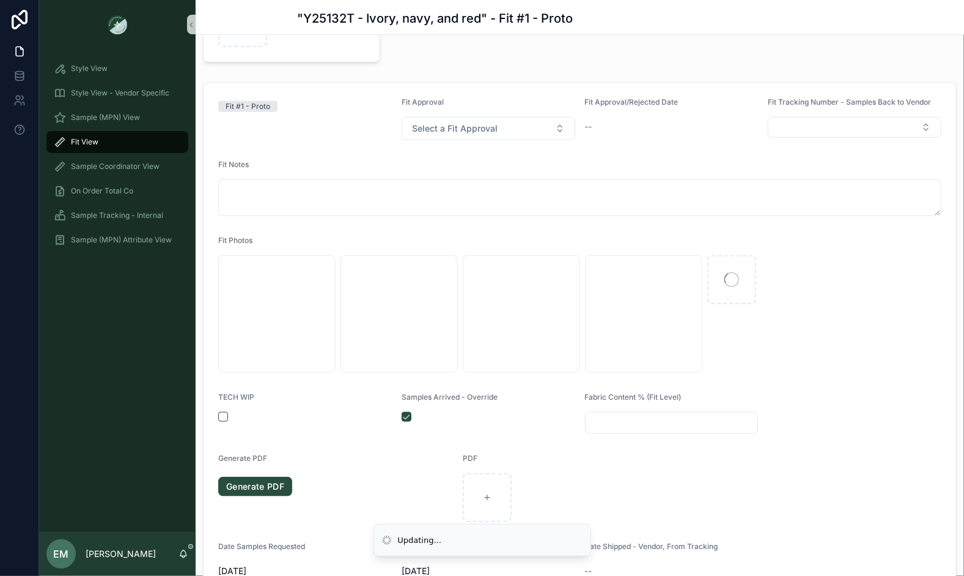
scroll to position [197, 0]
click at [631, 418] on input "scrollable content" at bounding box center [672, 423] width 172 height 17
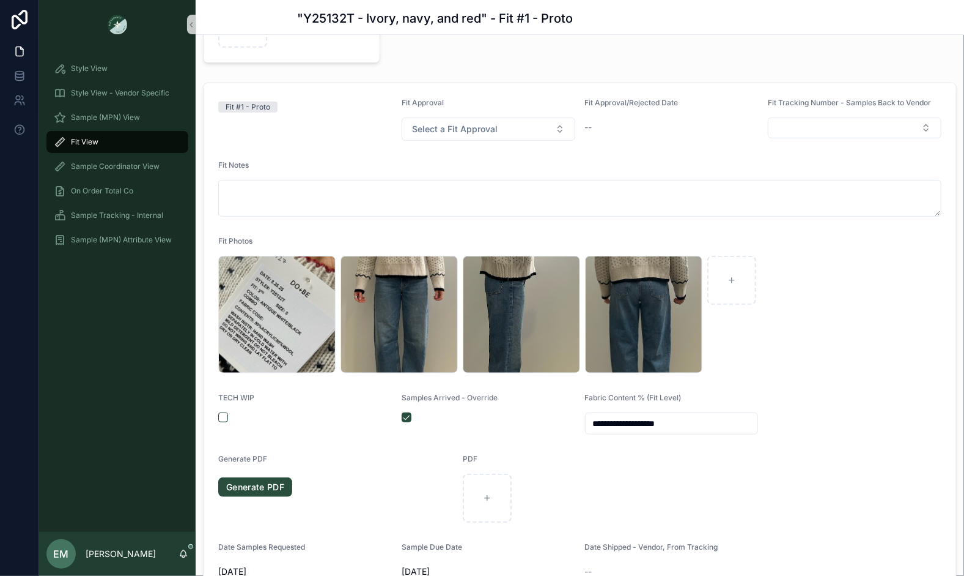
type input "**********"
click at [467, 160] on div "Fit Notes" at bounding box center [580, 167] width 724 height 15
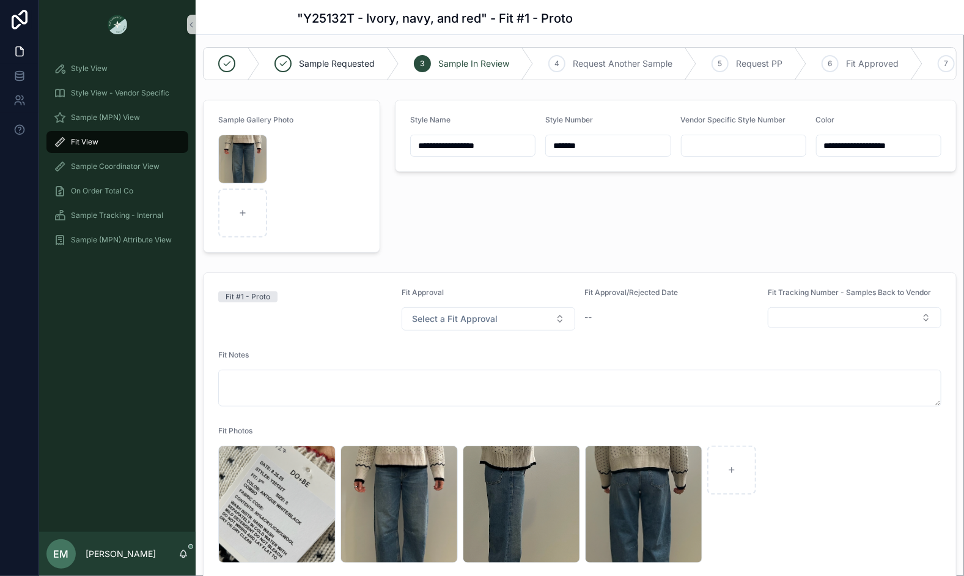
scroll to position [0, 0]
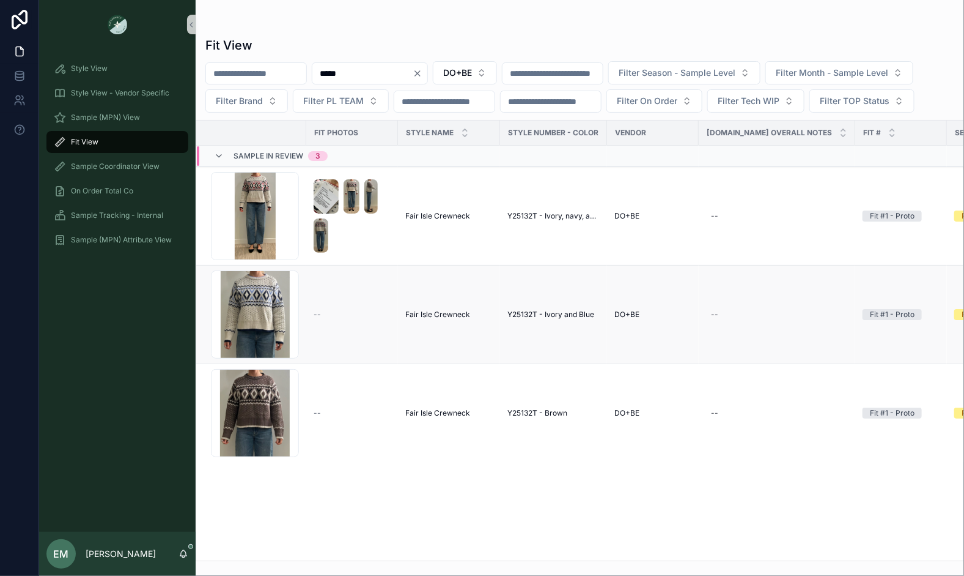
click at [435, 309] on span "Fair Isle Crewneck" at bounding box center [437, 314] width 65 height 10
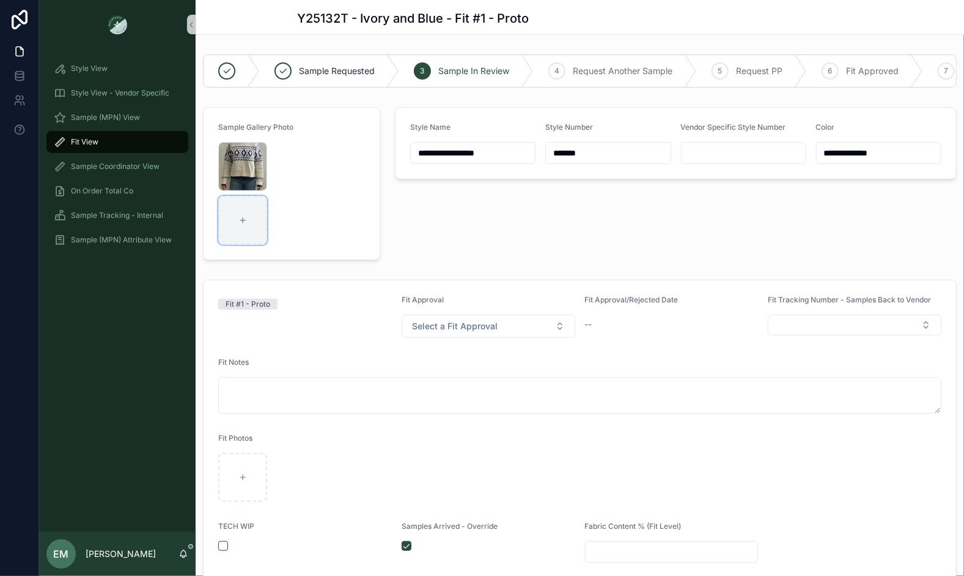
click at [233, 223] on div "scrollable content" at bounding box center [242, 220] width 49 height 49
type input "**********"
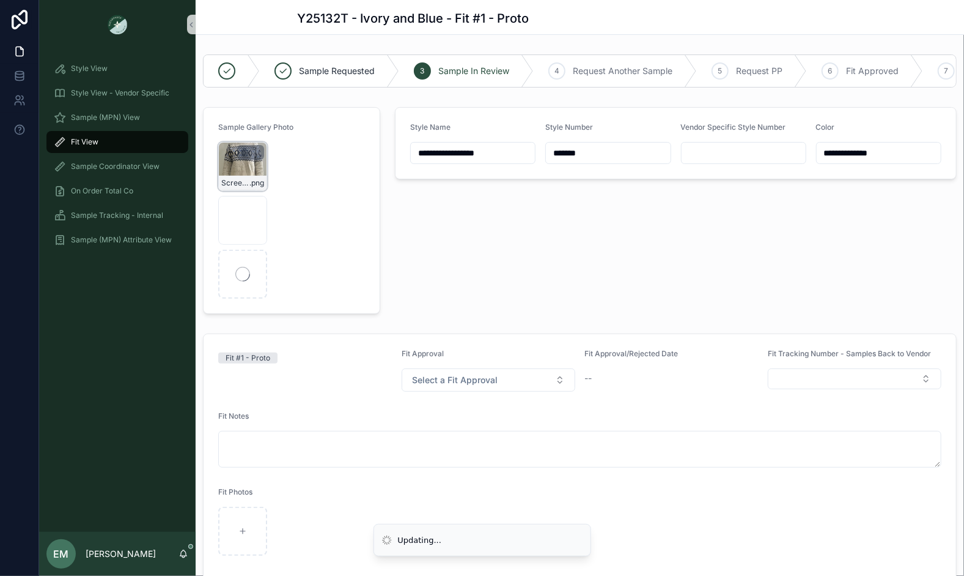
click at [246, 149] on icon "scrollable content" at bounding box center [244, 150] width 2 height 2
click at [269, 128] on icon "scrollable content" at bounding box center [269, 129] width 0 height 2
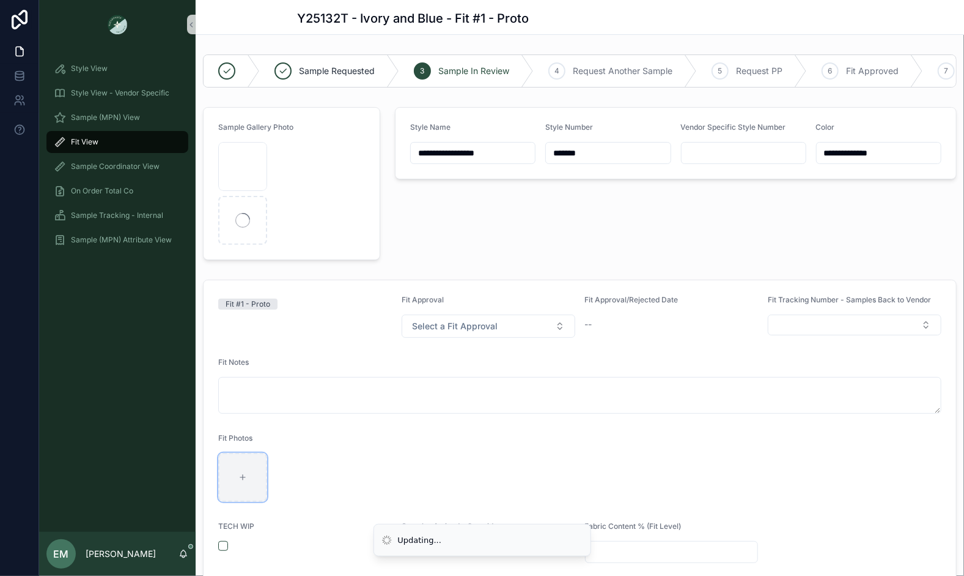
click at [242, 467] on div "scrollable content" at bounding box center [242, 477] width 49 height 49
type input "**********"
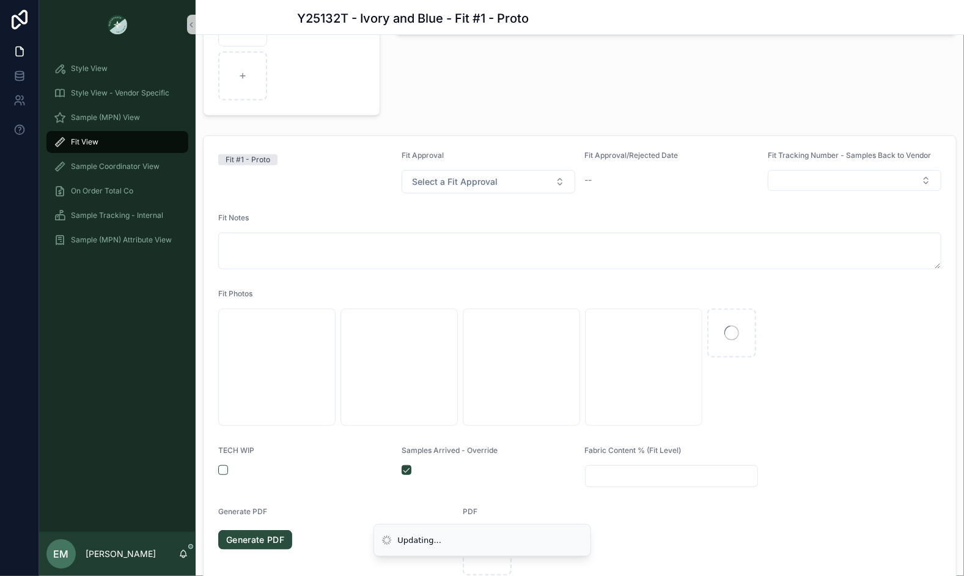
scroll to position [219, 0]
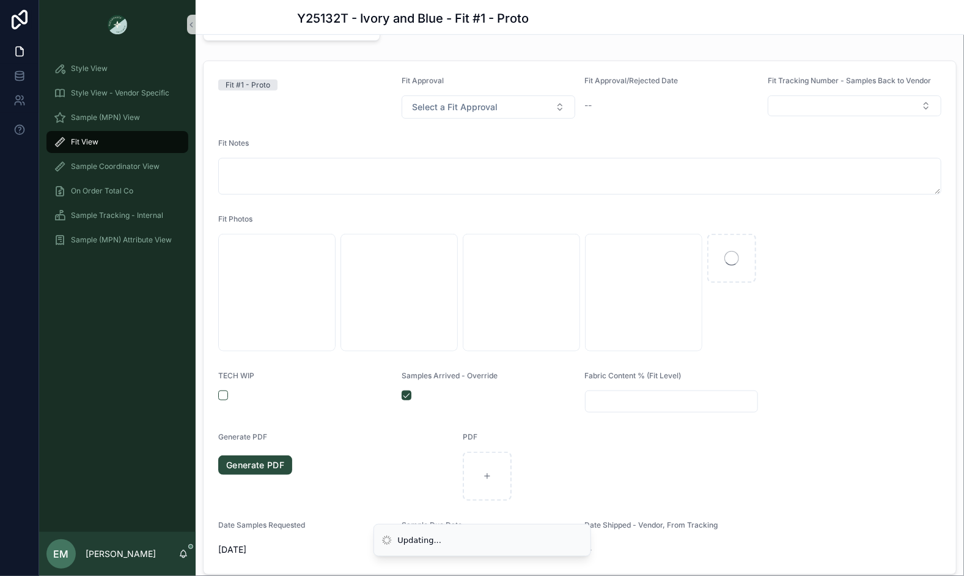
click at [687, 405] on input "scrollable content" at bounding box center [672, 401] width 172 height 17
type input "**********"
click at [560, 201] on form "**********" at bounding box center [580, 317] width 753 height 513
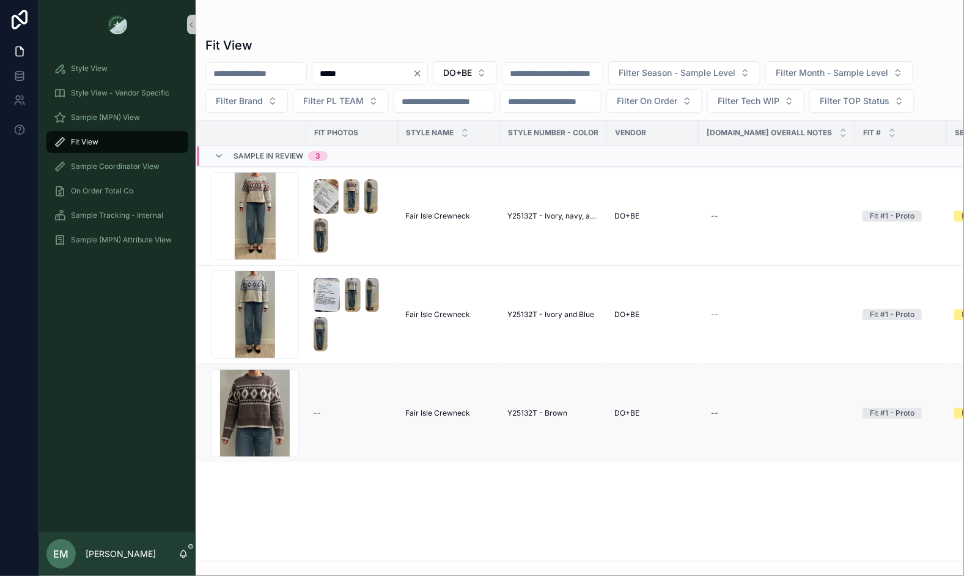
click at [440, 404] on td "Fair Isle Crewneck Fair Isle Crewneck" at bounding box center [449, 413] width 102 height 98
click at [439, 410] on span "Fair Isle Crewneck" at bounding box center [437, 413] width 65 height 10
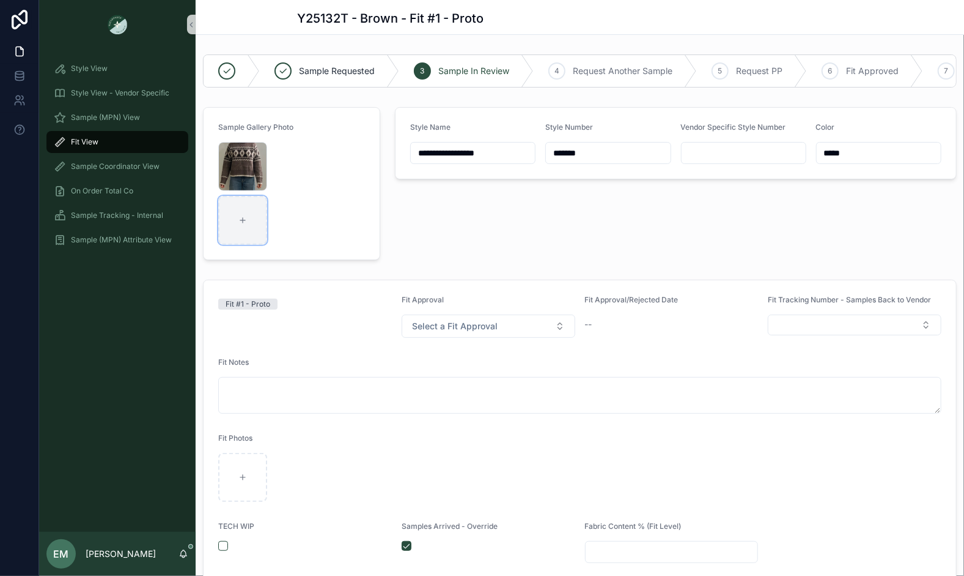
click at [256, 217] on div "scrollable content" at bounding box center [242, 220] width 49 height 49
type input "**********"
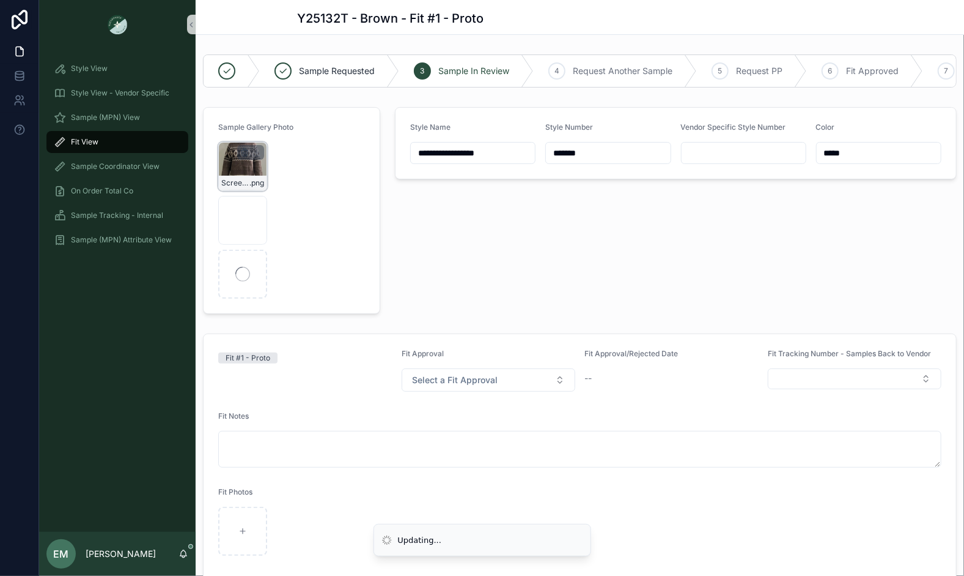
click at [244, 148] on icon "scrollable content" at bounding box center [245, 152] width 10 height 10
click at [267, 128] on icon "scrollable content" at bounding box center [270, 130] width 6 height 6
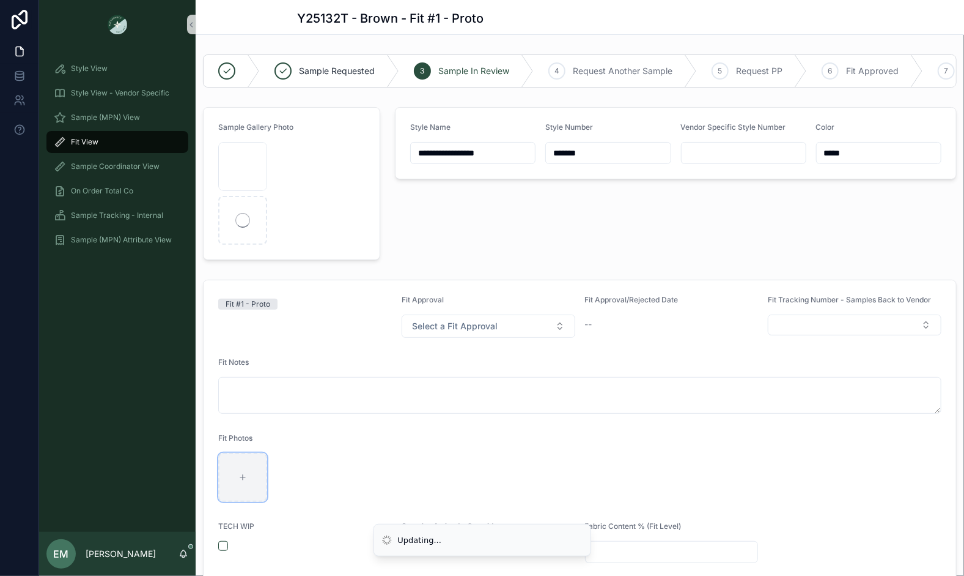
click at [237, 464] on div "scrollable content" at bounding box center [242, 477] width 49 height 49
type input "**********"
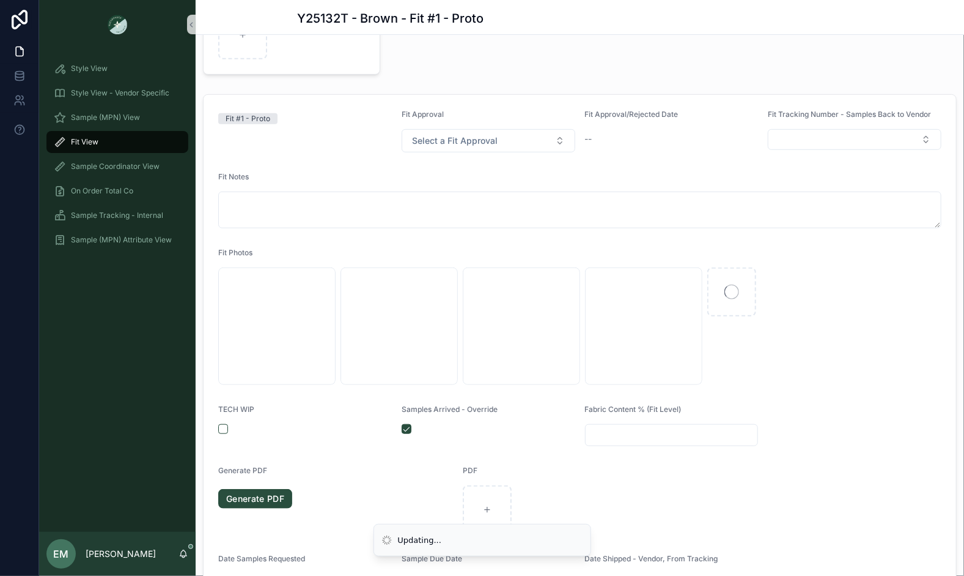
scroll to position [187, 0]
click at [627, 423] on div "scrollable content" at bounding box center [672, 434] width 174 height 22
click at [626, 434] on input "scrollable content" at bounding box center [672, 433] width 172 height 17
type input "**********"
click at [552, 171] on div "Fit Notes" at bounding box center [580, 178] width 724 height 15
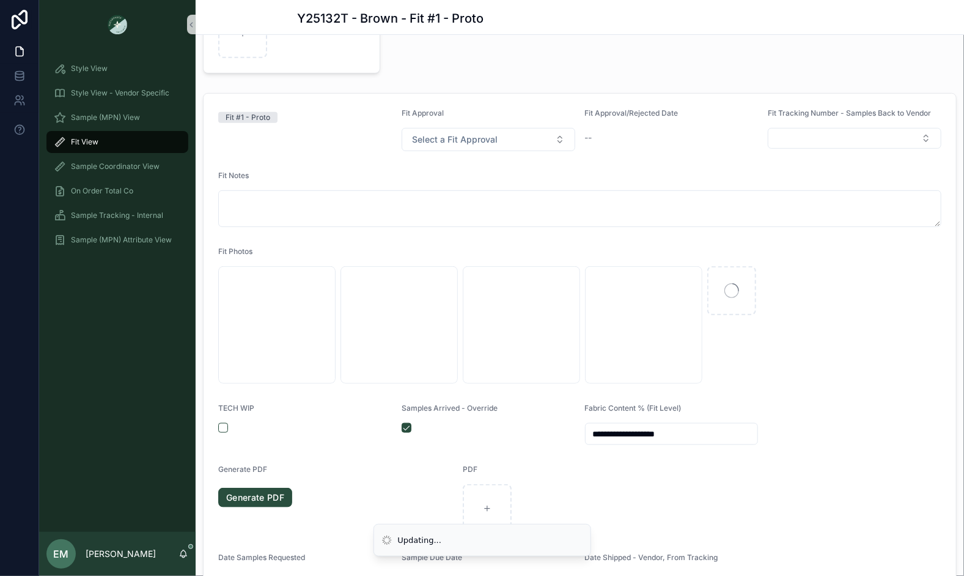
scroll to position [0, 0]
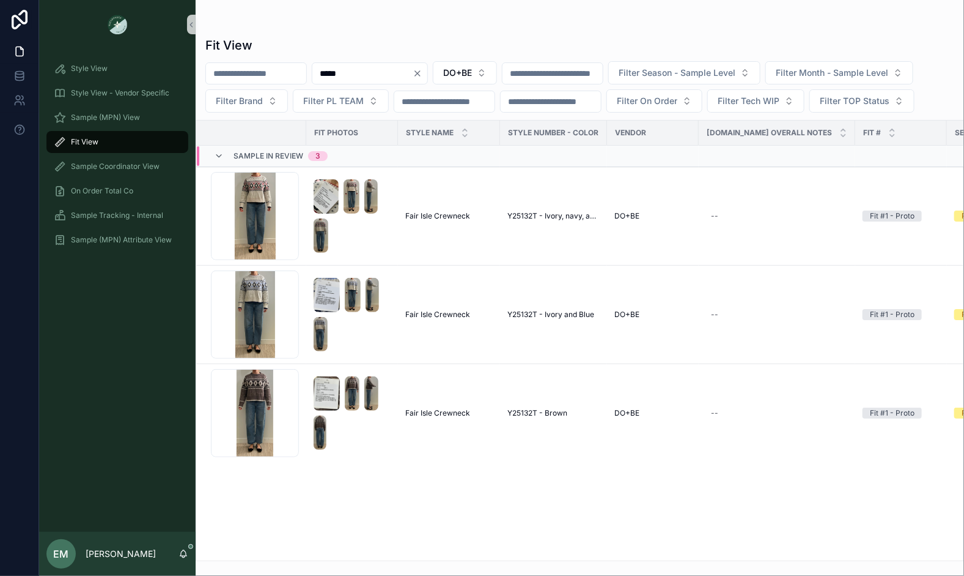
click at [423, 70] on icon "Clear" at bounding box center [418, 73] width 10 height 10
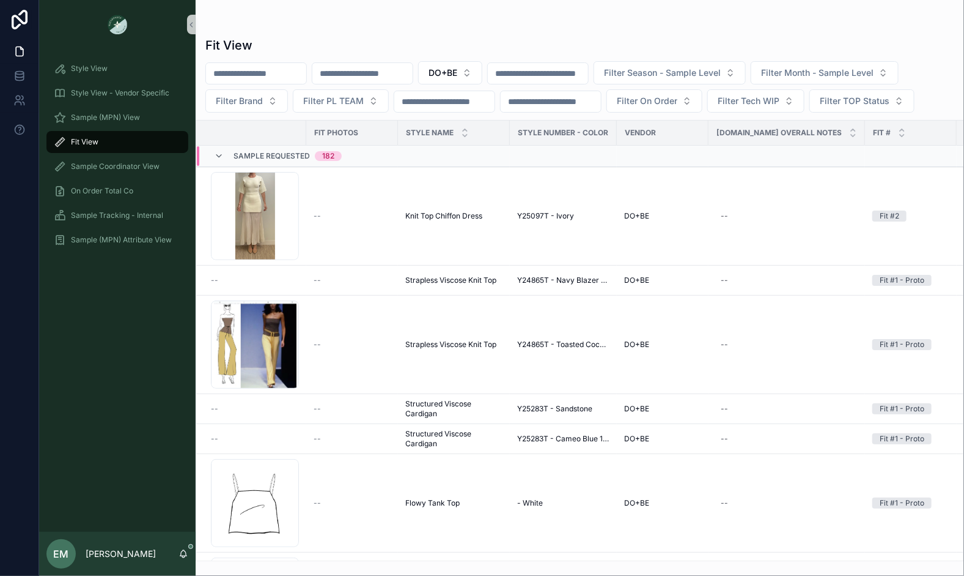
click at [377, 74] on input "scrollable content" at bounding box center [363, 73] width 100 height 17
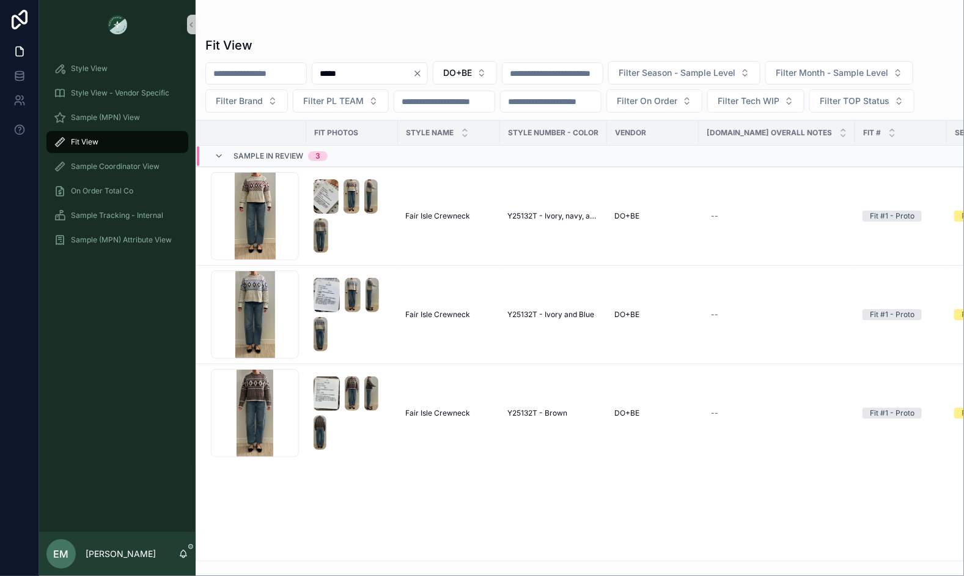
type input "*****"
click at [420, 73] on icon "Clear" at bounding box center [417, 73] width 5 height 5
click at [470, 29] on div "Fit View DO+BE Filter Season - Sample Level Filter Month - Sample Level Filter …" at bounding box center [580, 294] width 769 height 531
